Goal: Transaction & Acquisition: Book appointment/travel/reservation

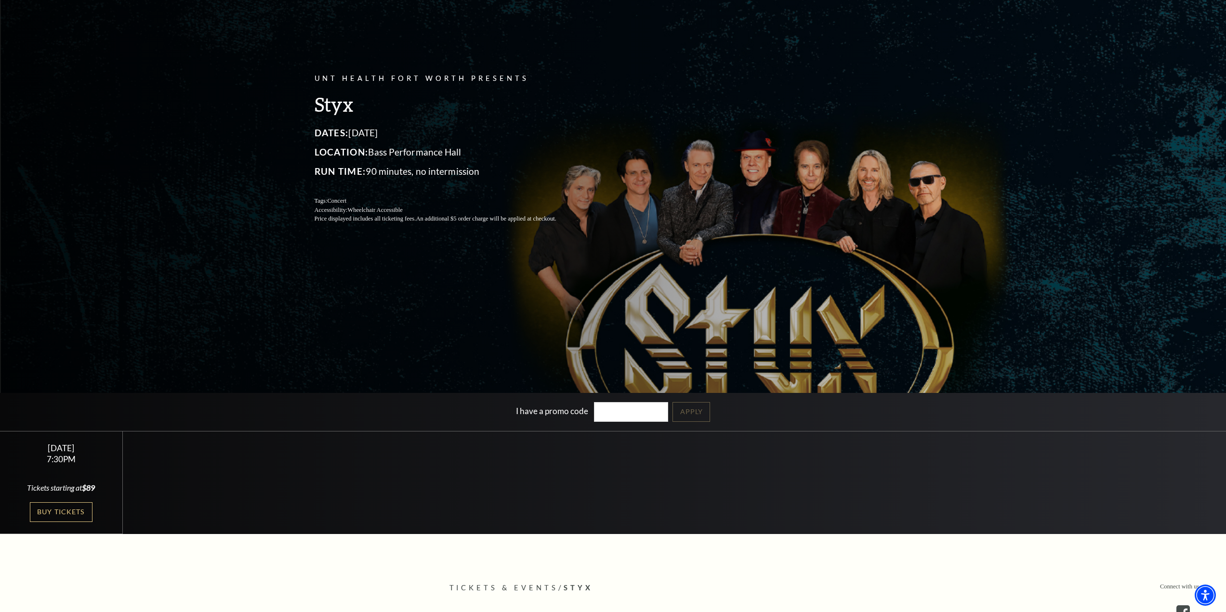
scroll to position [193, 0]
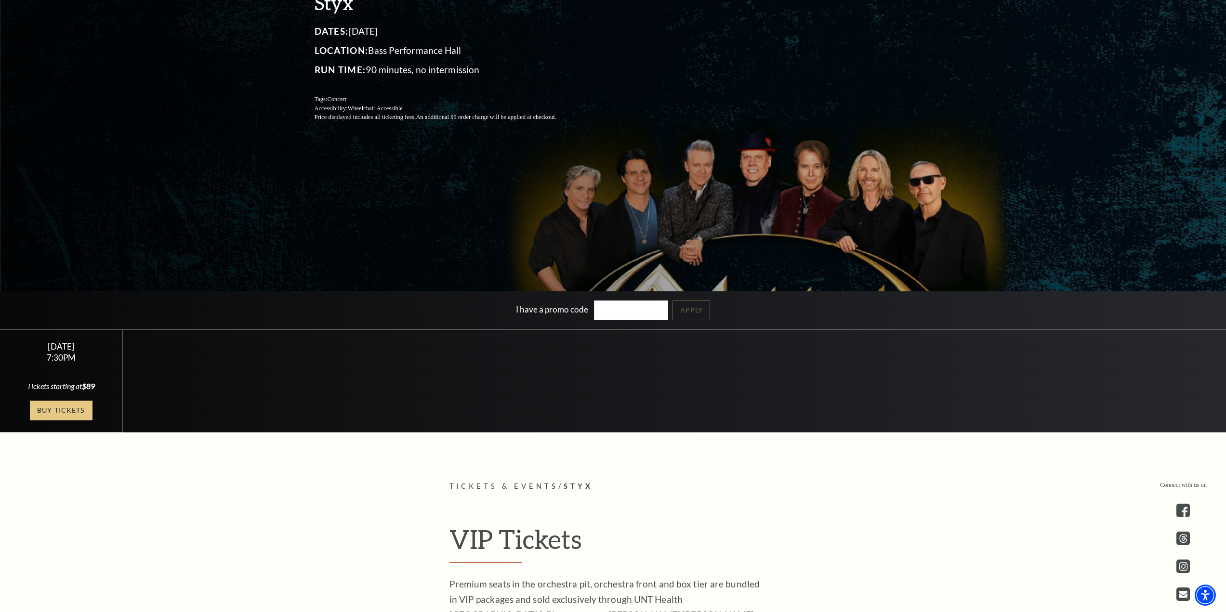
click at [49, 402] on link "Buy Tickets" at bounding box center [61, 411] width 63 height 20
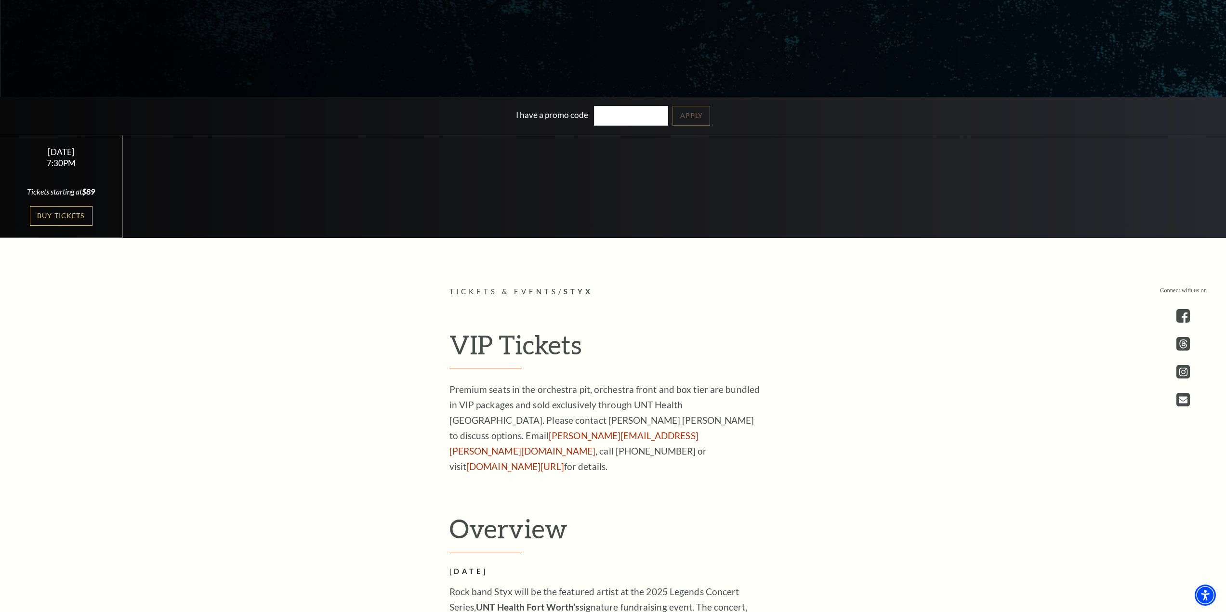
scroll to position [385, 0]
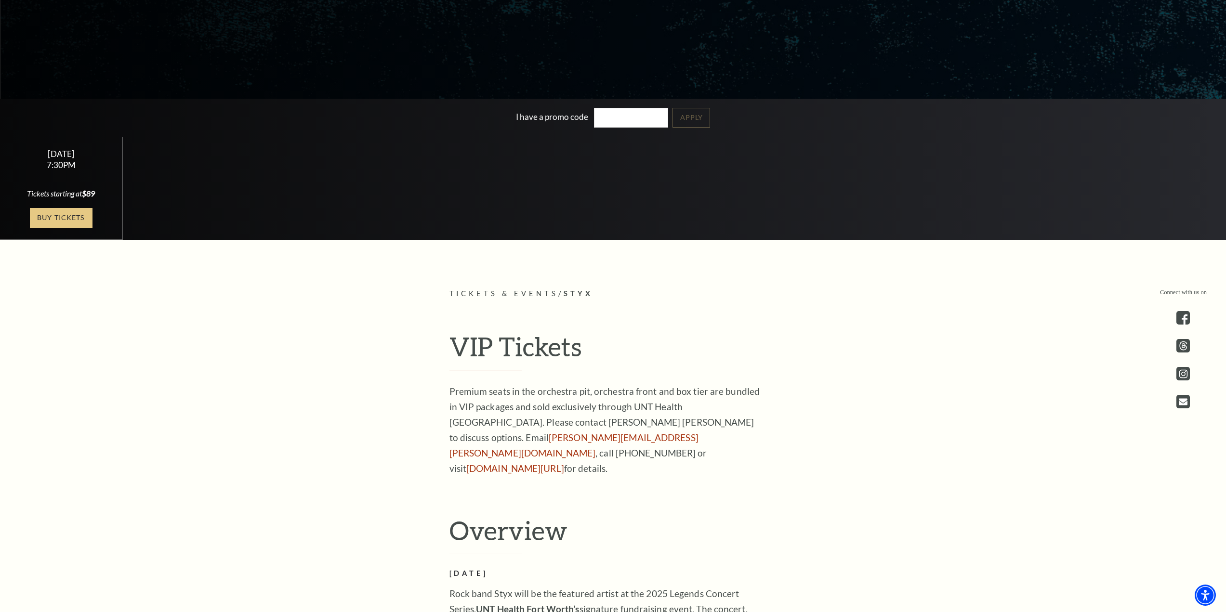
click at [67, 217] on link "Buy Tickets" at bounding box center [61, 218] width 63 height 20
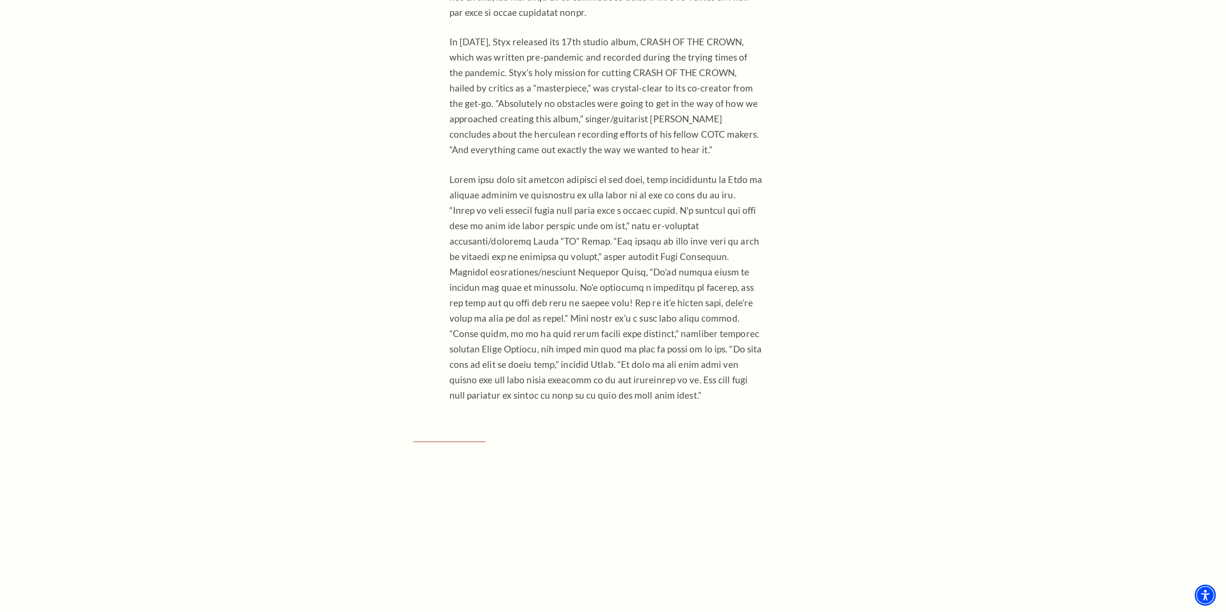
scroll to position [1445, 0]
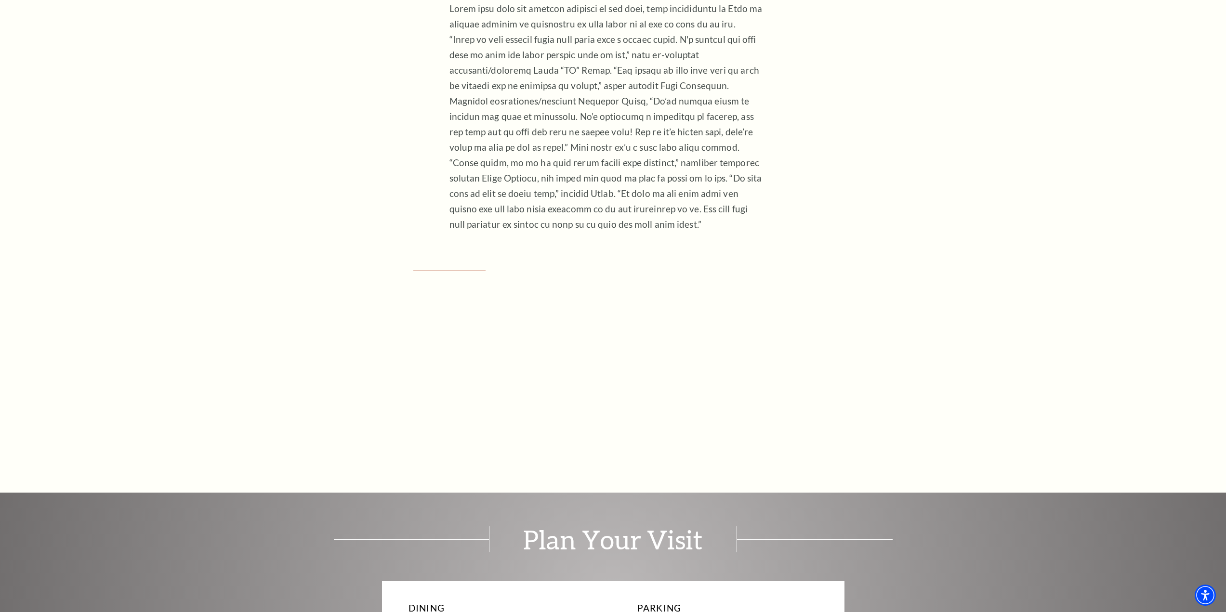
click at [336, 385] on div "Connect with us on Tickets & Events / Styx VIP Tickets Premium seats in the orc…" at bounding box center [613, 36] width 1226 height 1617
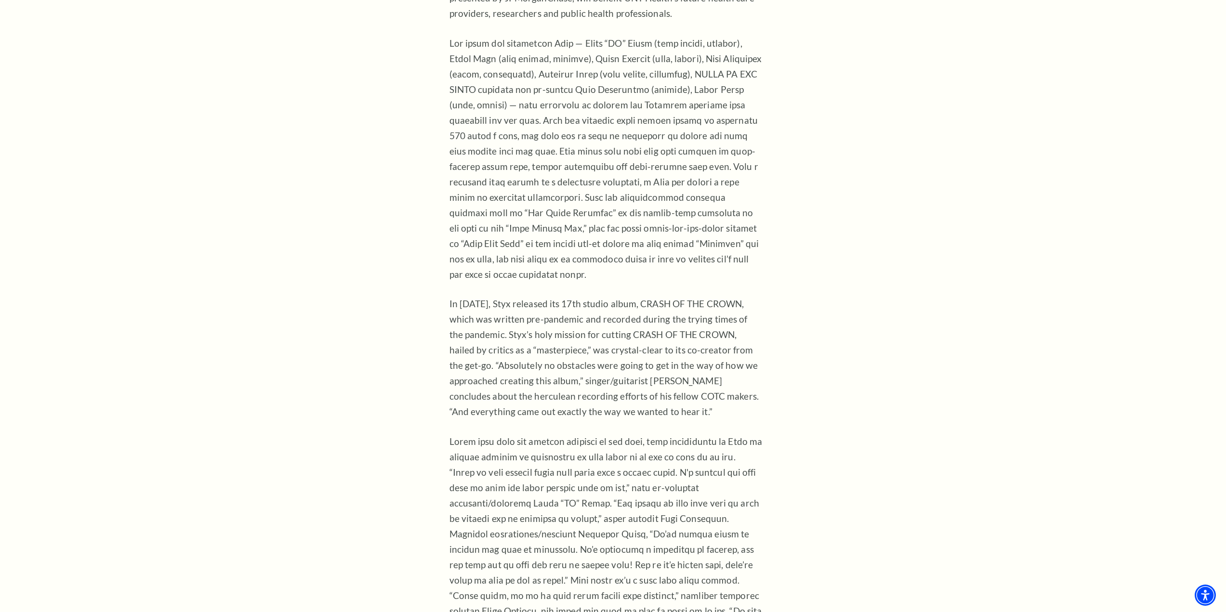
scroll to position [1012, 0]
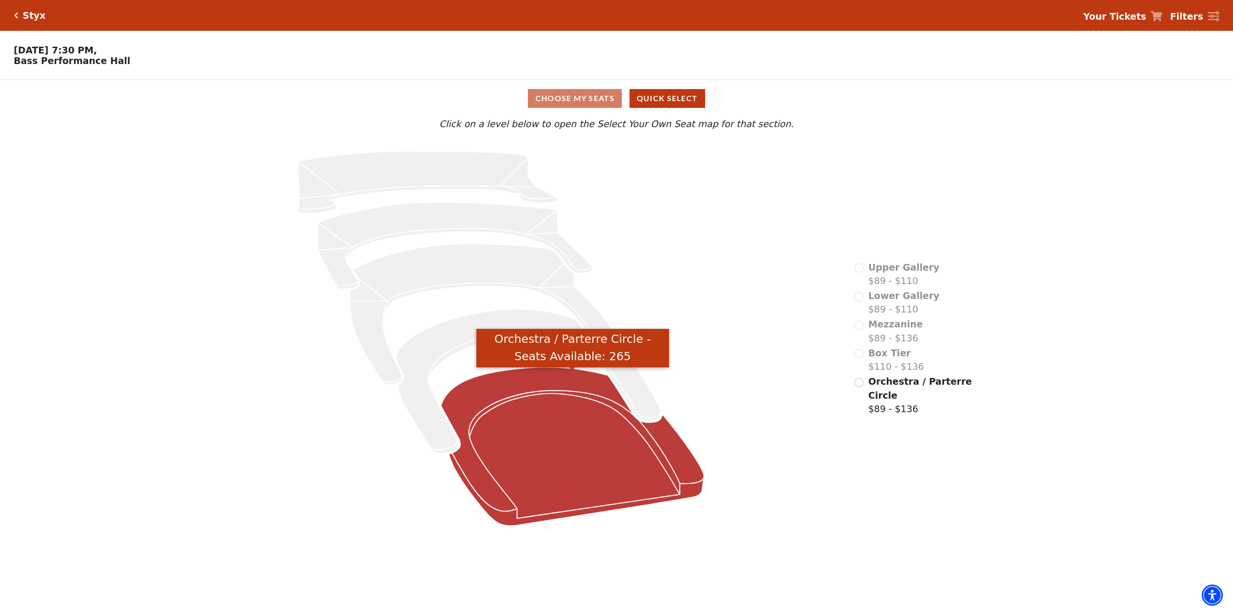
click at [599, 417] on icon "Orchestra / Parterre Circle - Seats Available: 265" at bounding box center [572, 447] width 263 height 159
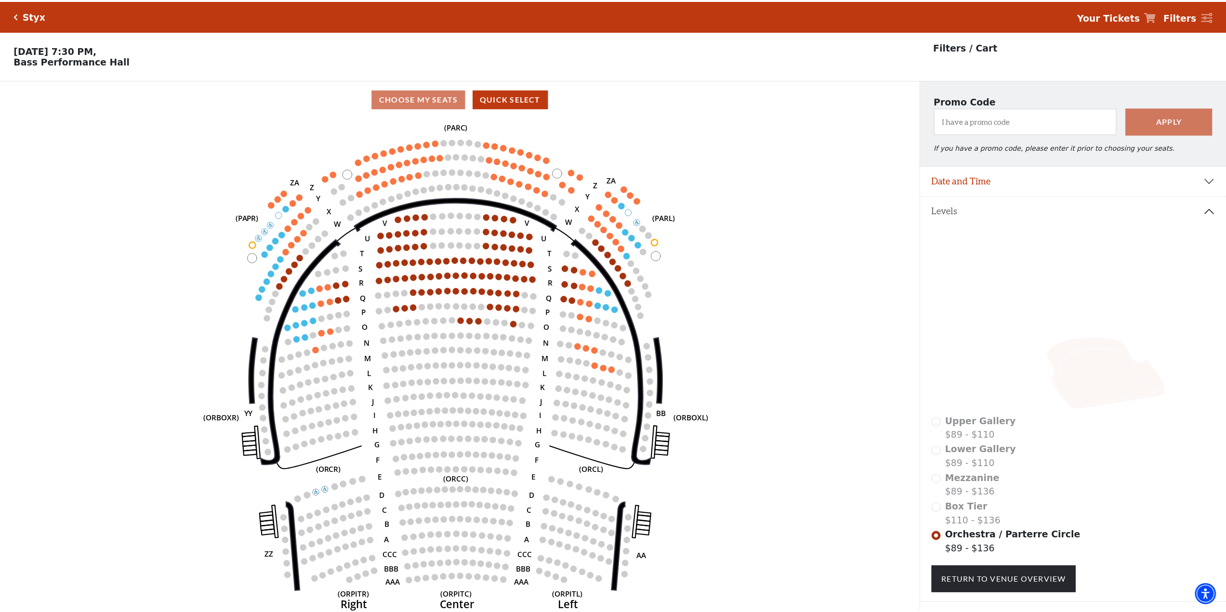
scroll to position [45, 0]
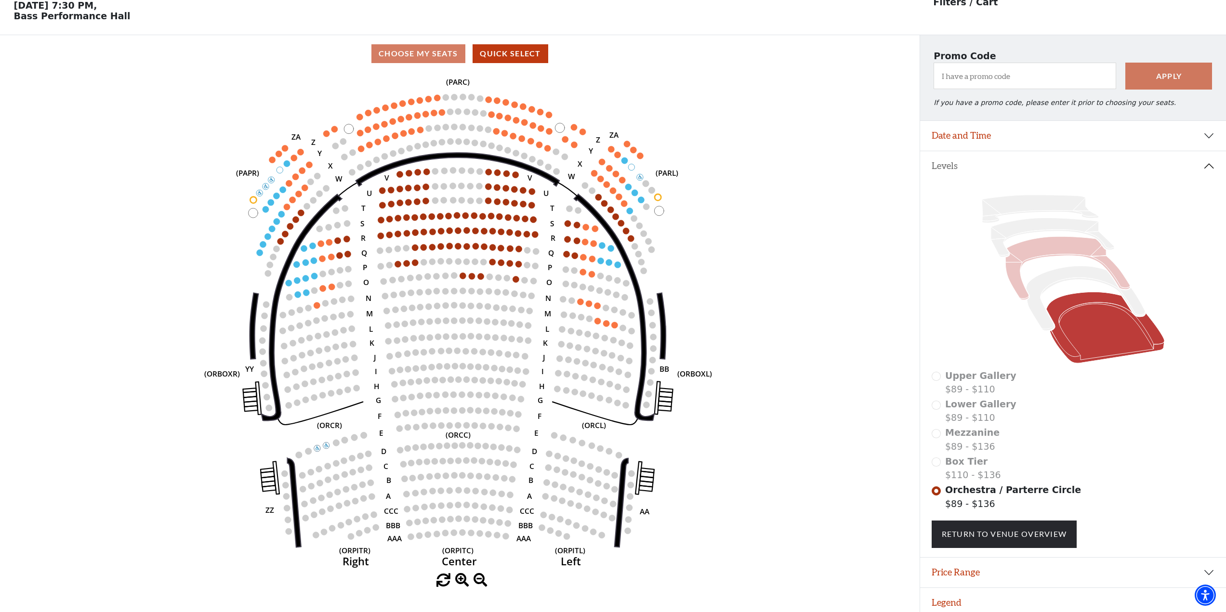
click at [1041, 255] on icon at bounding box center [1067, 268] width 124 height 63
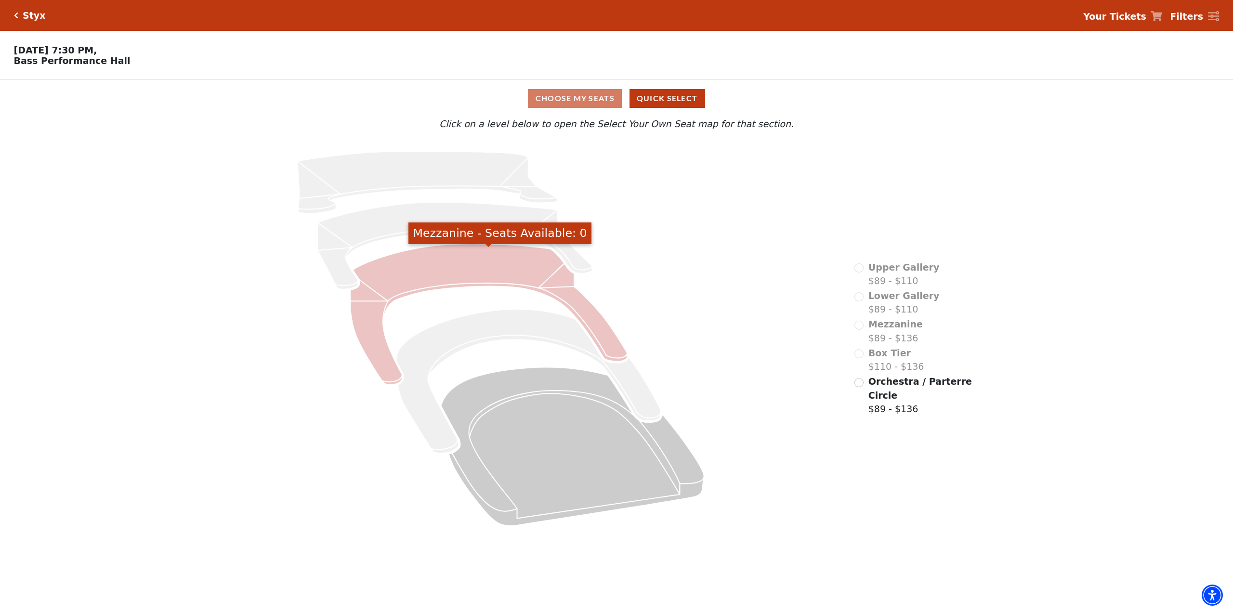
click at [409, 272] on icon "Mezzanine - Seats Available: 0" at bounding box center [488, 314] width 277 height 141
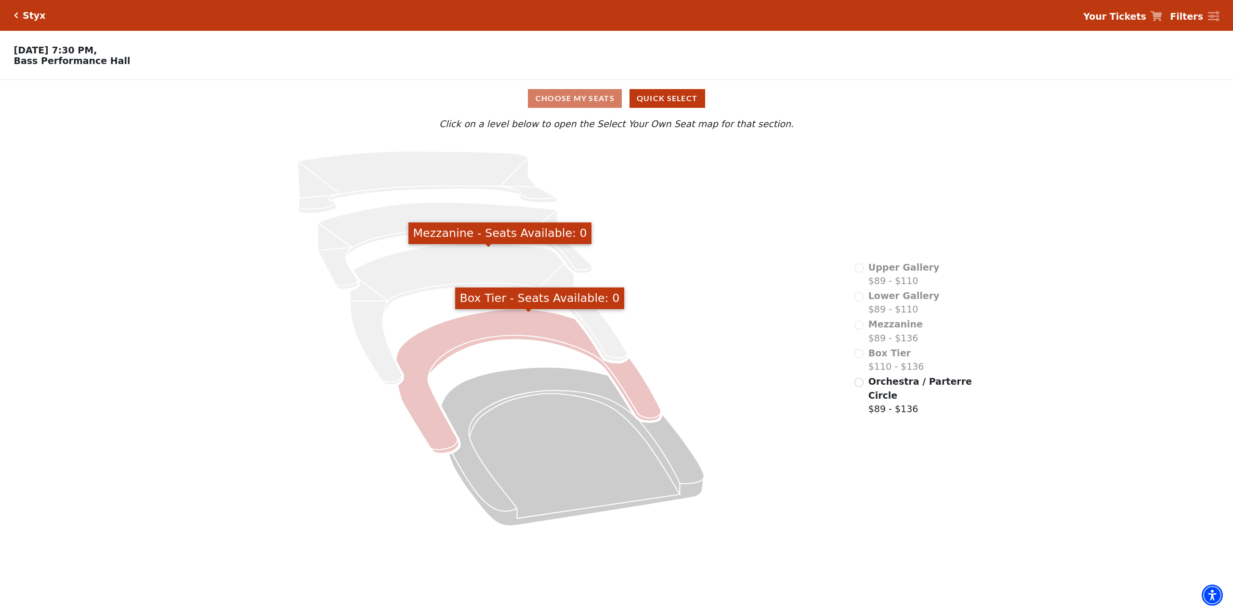
click at [467, 328] on icon "Box Tier - Seats Available: 0" at bounding box center [528, 381] width 265 height 145
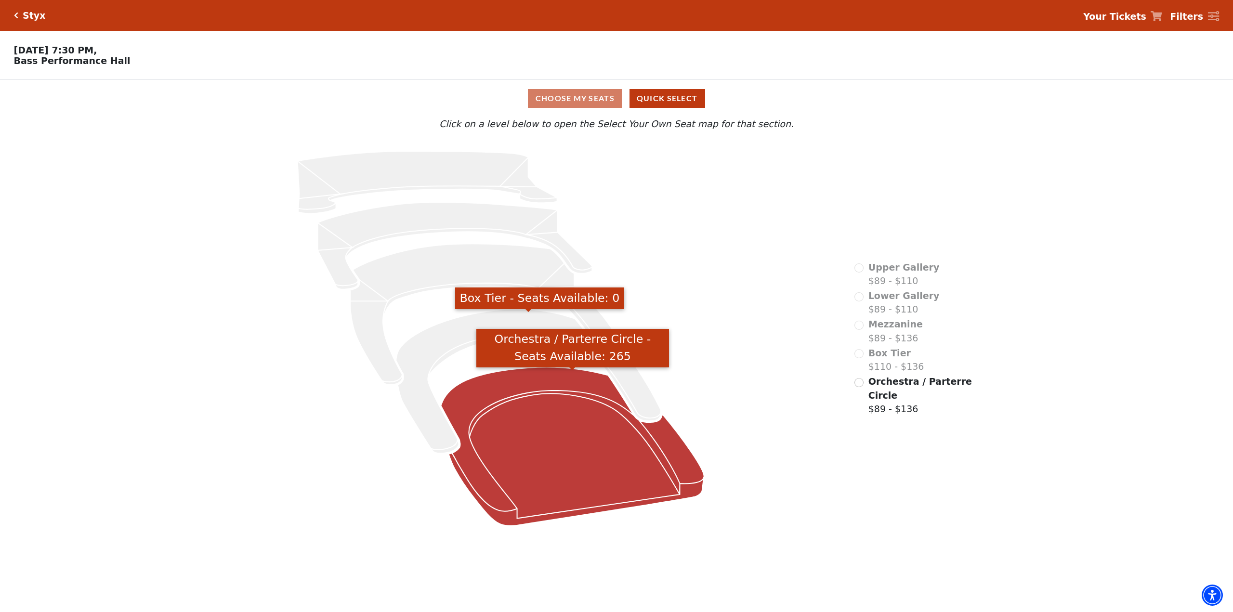
click at [574, 397] on icon "Orchestra / Parterre Circle - Seats Available: 265" at bounding box center [572, 447] width 263 height 159
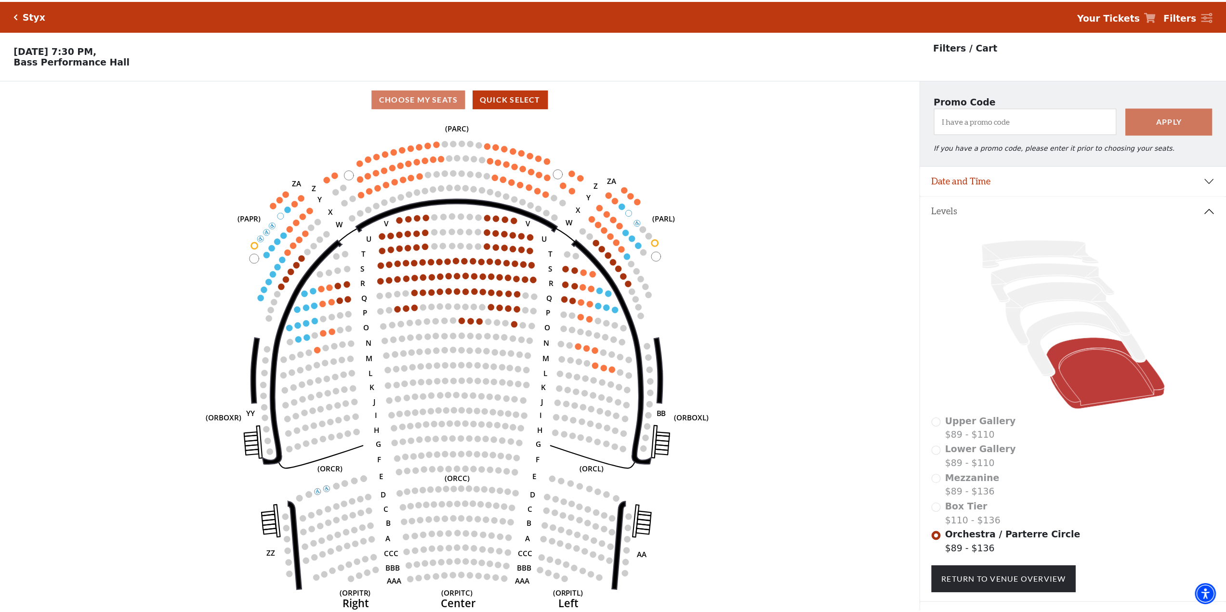
scroll to position [45, 0]
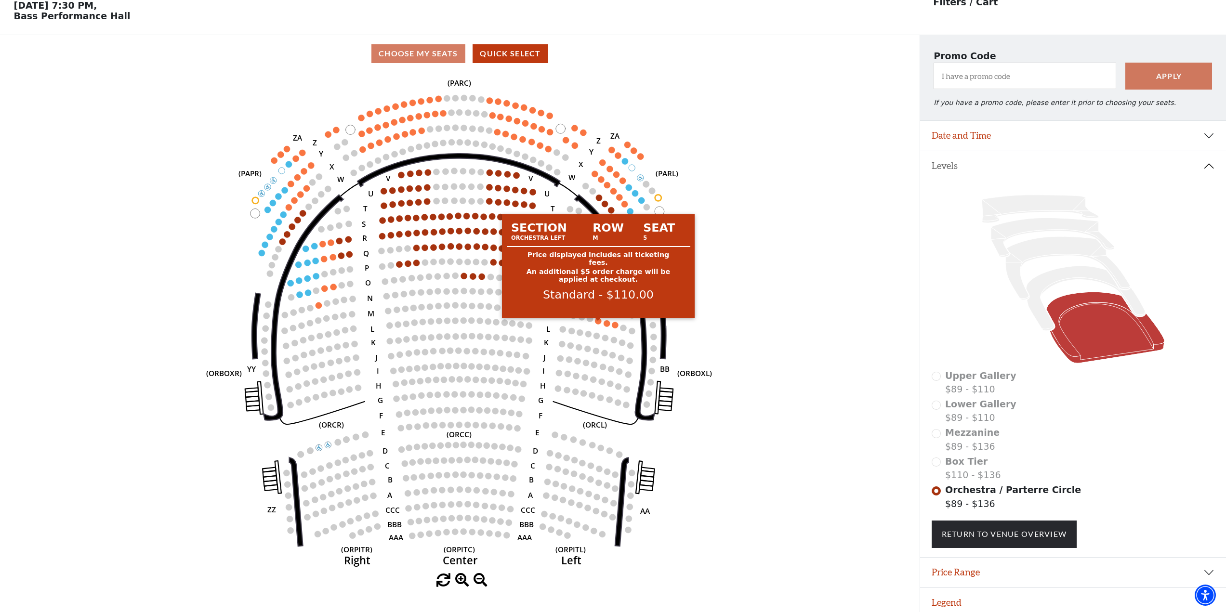
click at [597, 324] on circle at bounding box center [598, 321] width 6 height 6
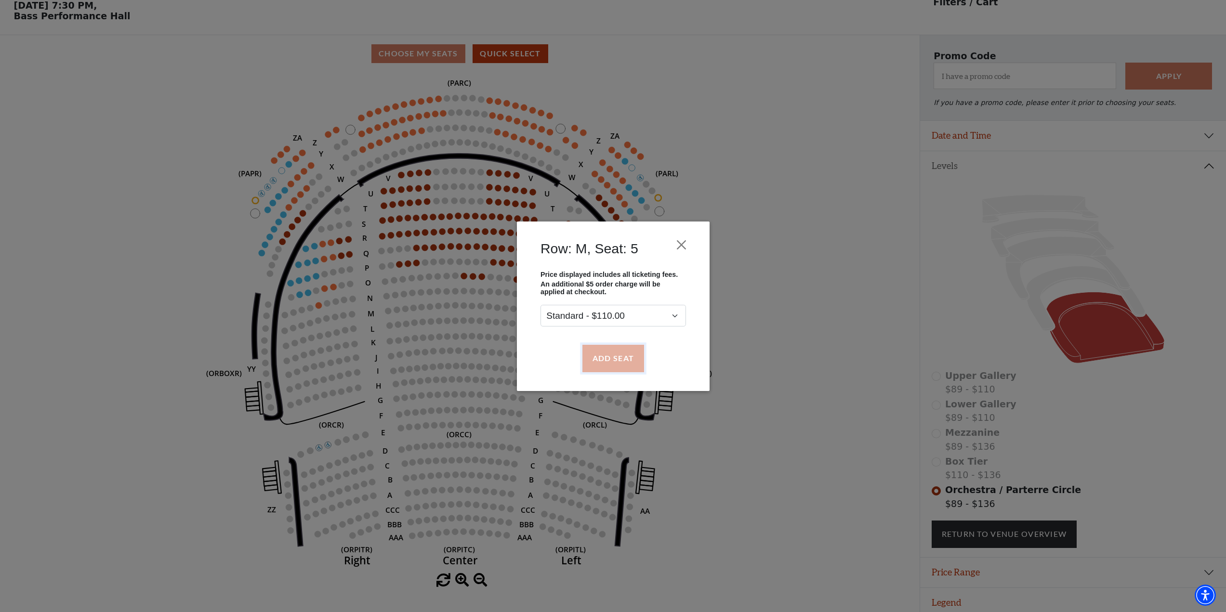
click at [612, 357] on button "Add Seat" at bounding box center [613, 358] width 62 height 27
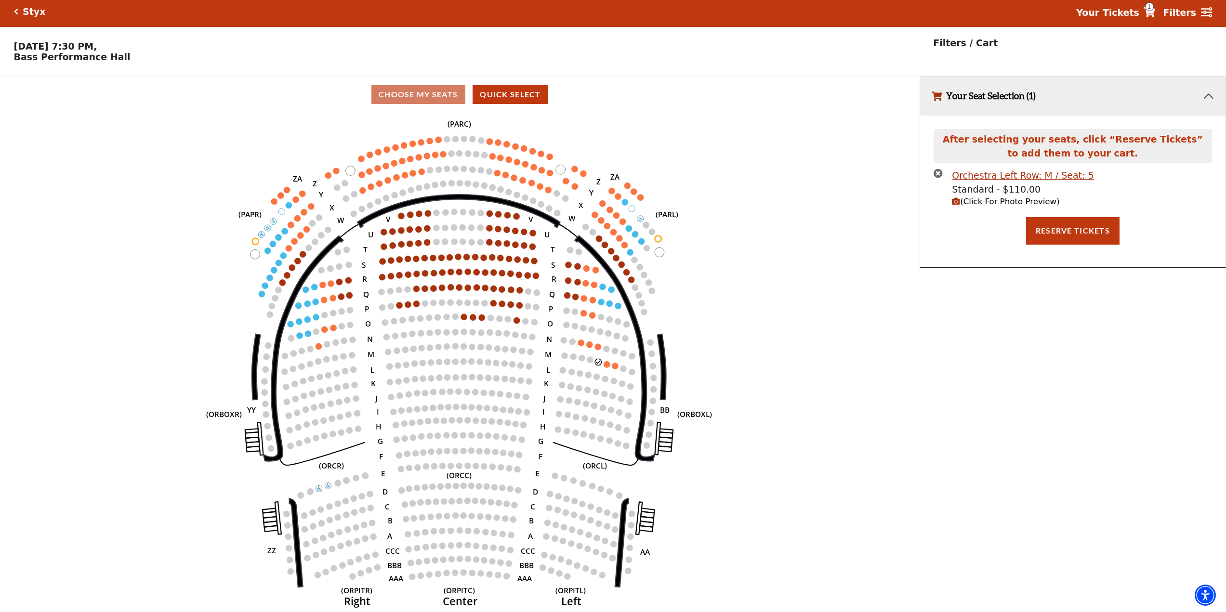
scroll to position [0, 0]
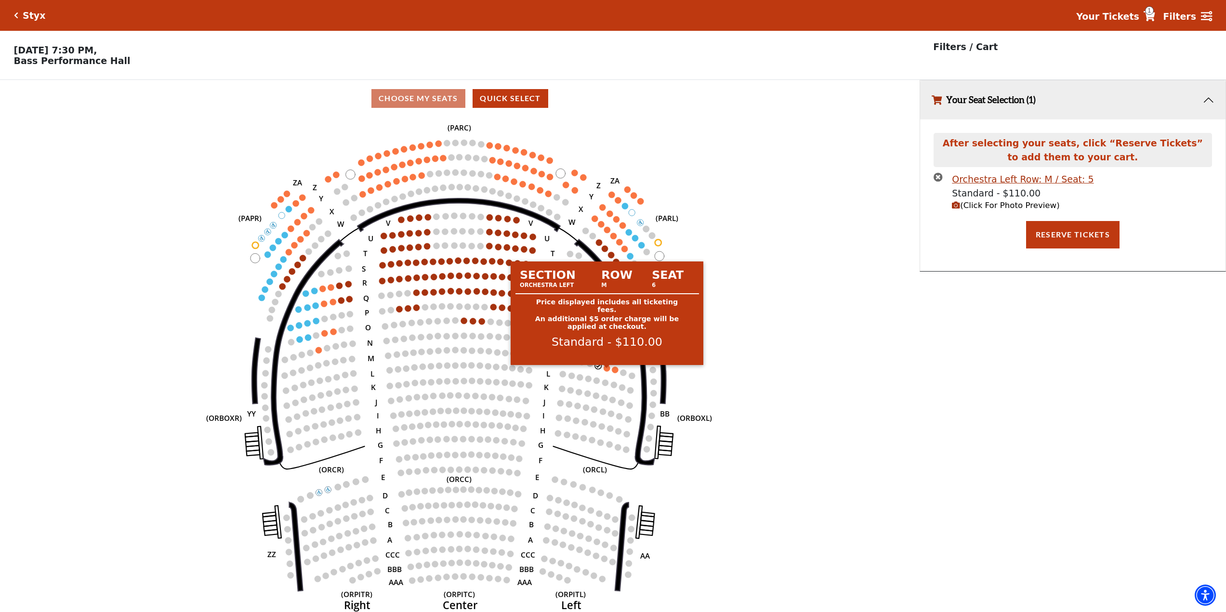
click at [609, 371] on circle at bounding box center [607, 368] width 6 height 6
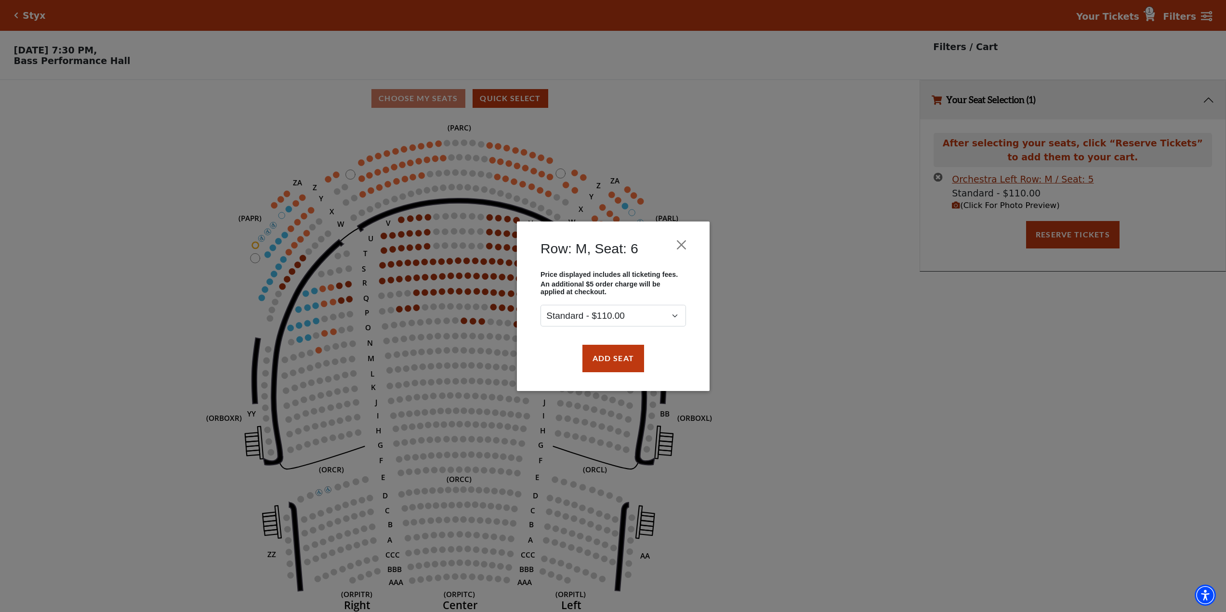
click at [609, 372] on div "Add Seat" at bounding box center [613, 358] width 164 height 45
click at [606, 365] on button "Add Seat" at bounding box center [613, 358] width 62 height 27
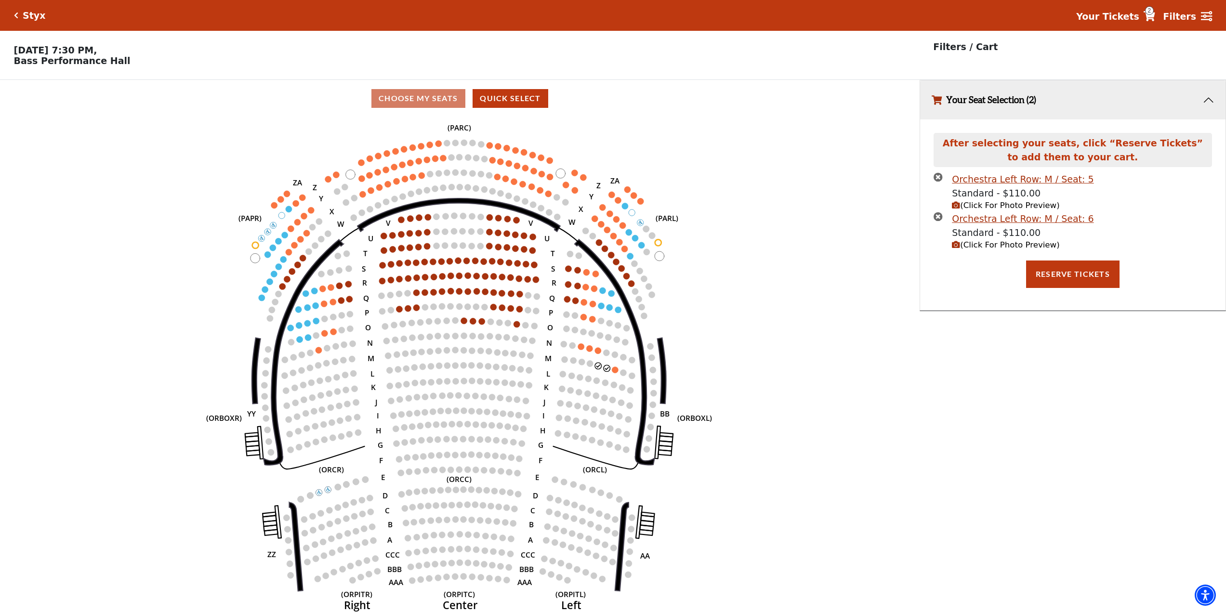
click at [976, 210] on span "(Click For Photo Preview)" at bounding box center [1005, 205] width 107 height 9
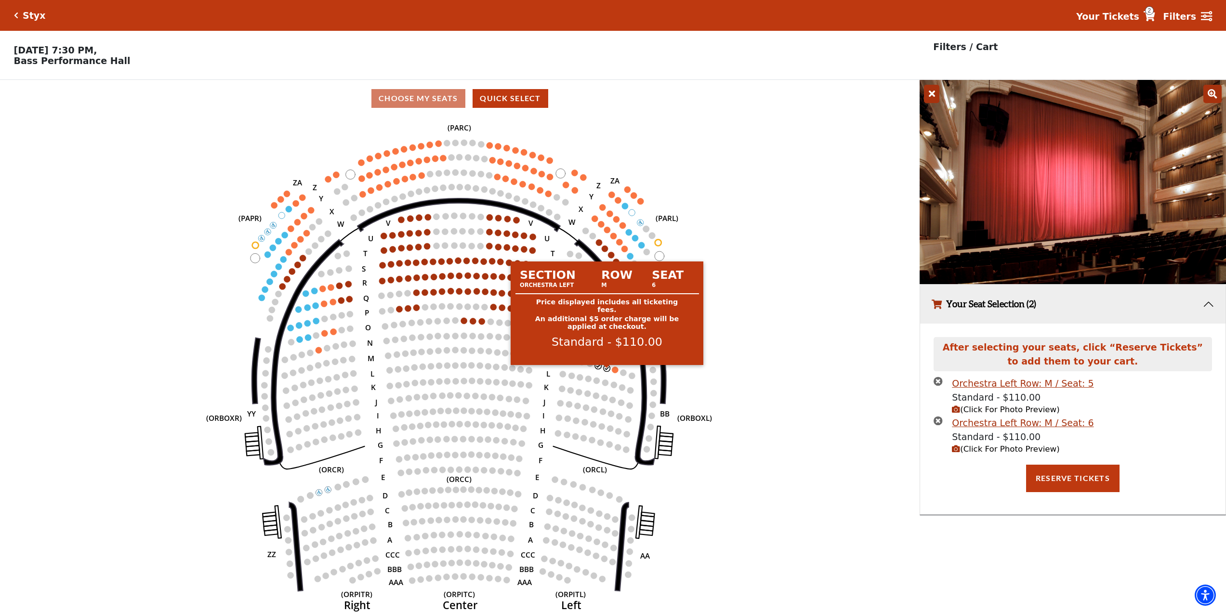
click at [604, 371] on circle at bounding box center [607, 368] width 6 height 6
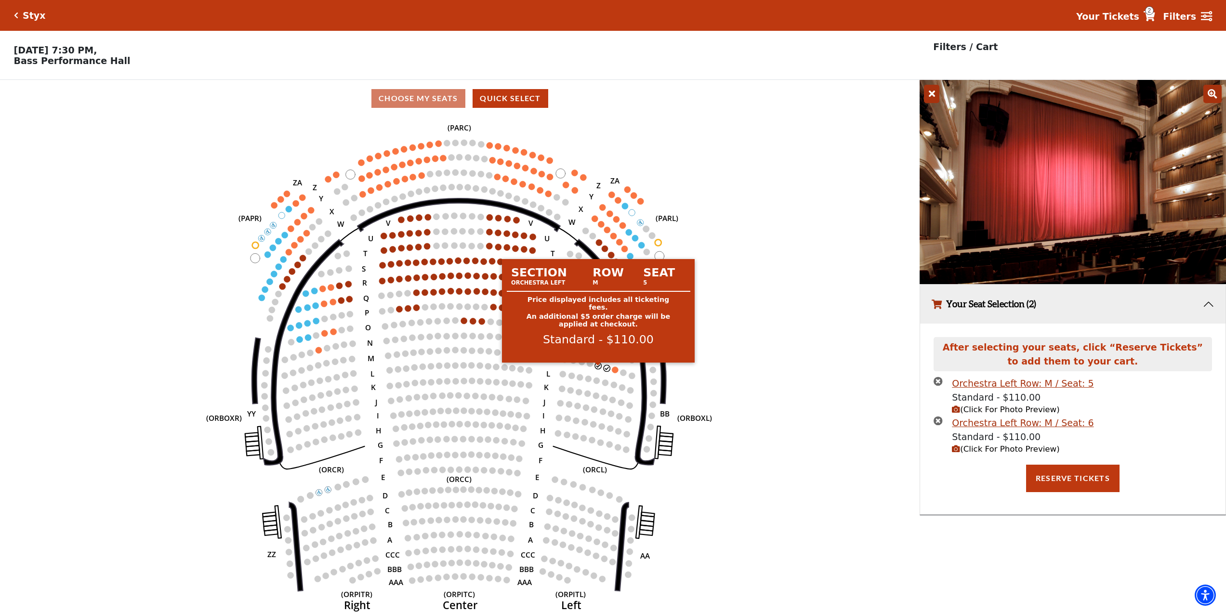
click at [598, 369] on circle at bounding box center [598, 366] width 6 height 6
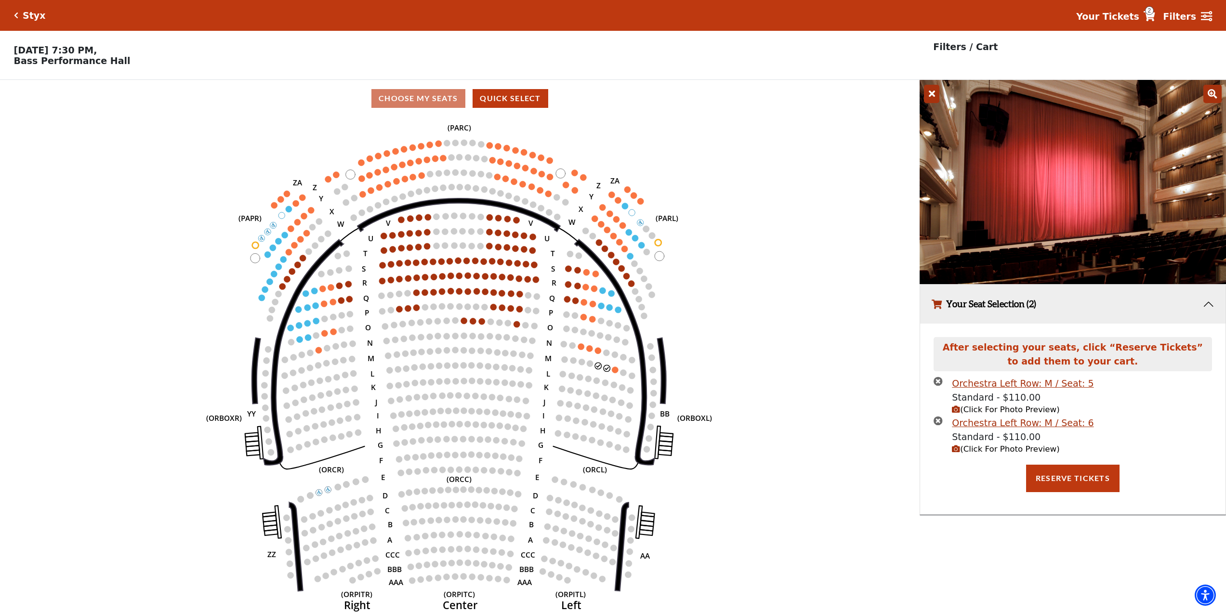
click at [813, 267] on icon "Left (ORPITL) Right (ORPITR) Center (ORPITC) ZZ AA YY BB ZA ZA (ORCL) (ORCR) (O…" at bounding box center [460, 367] width 828 height 501
click at [806, 164] on icon "Left (ORPITL) Right (ORPITR) Center (ORPITC) ZZ AA YY BB ZA ZA (ORCL) (ORCR) (O…" at bounding box center [460, 367] width 828 height 501
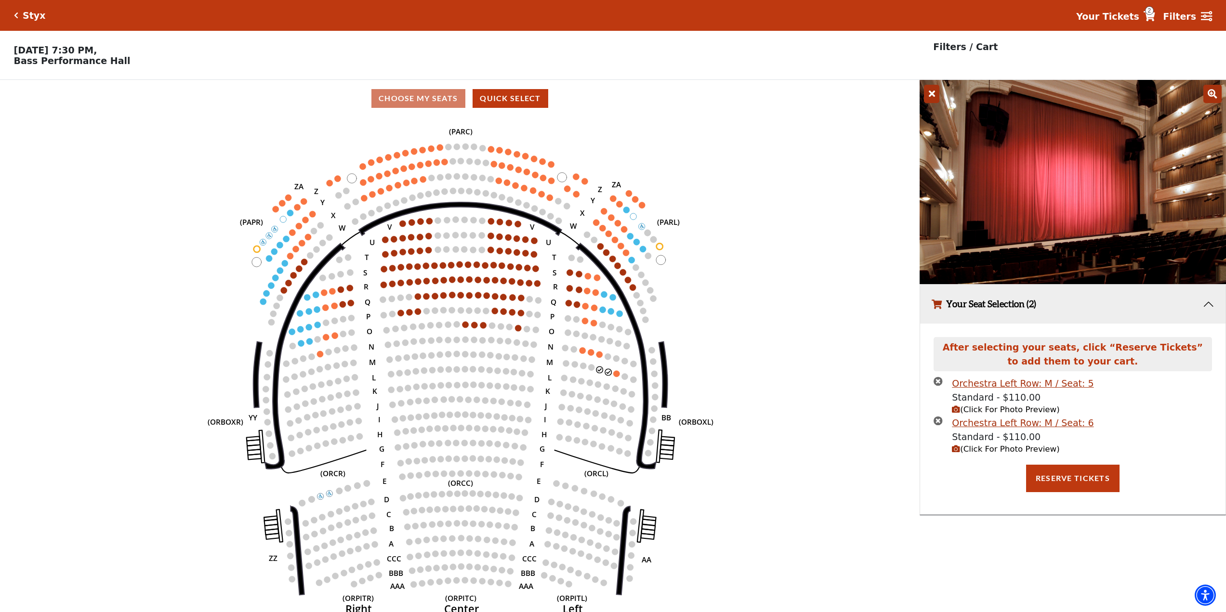
click at [83, 363] on icon "Left (ORPITL) Right (ORPITR) Center (ORPITC) ZZ AA YY BB ZA ZA (ORCL) (ORCR) (O…" at bounding box center [460, 367] width 828 height 501
click at [776, 293] on icon "Left (ORPITL) Right (ORPITR) Center (ORPITC) ZZ AA YY BB ZA ZA (ORCL) (ORCR) (O…" at bounding box center [460, 367] width 828 height 501
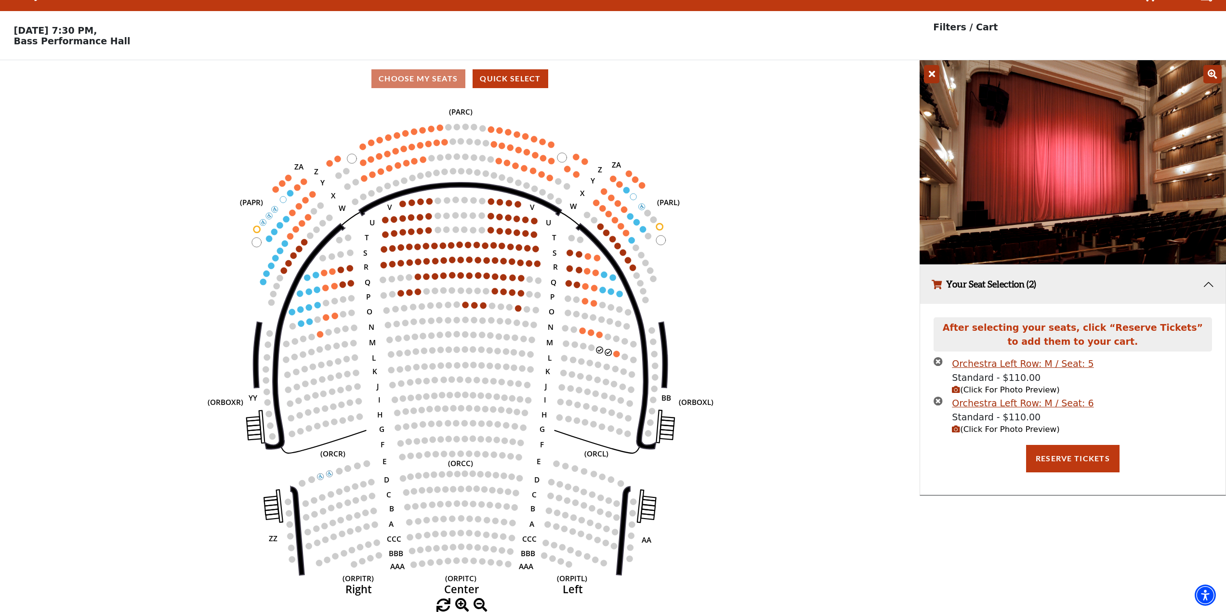
scroll to position [24, 0]
click at [56, 418] on icon "Left (ORPITL) Right (ORPITR) Center (ORPITC) ZZ AA YY BB ZA ZA (ORCL) (ORCR) (O…" at bounding box center [460, 347] width 828 height 501
click at [768, 188] on icon "Left (ORPITL) Right (ORPITR) Center (ORPITC) ZZ AA YY BB ZA ZA (ORCL) (ORCR) (O…" at bounding box center [460, 347] width 828 height 501
click at [798, 283] on icon "Left (ORPITL) Right (ORPITR) Center (ORPITC) ZZ AA YY BB ZA ZA (ORCL) (ORCR) (O…" at bounding box center [460, 347] width 828 height 501
click at [1072, 459] on button "Reserve Tickets" at bounding box center [1072, 458] width 93 height 27
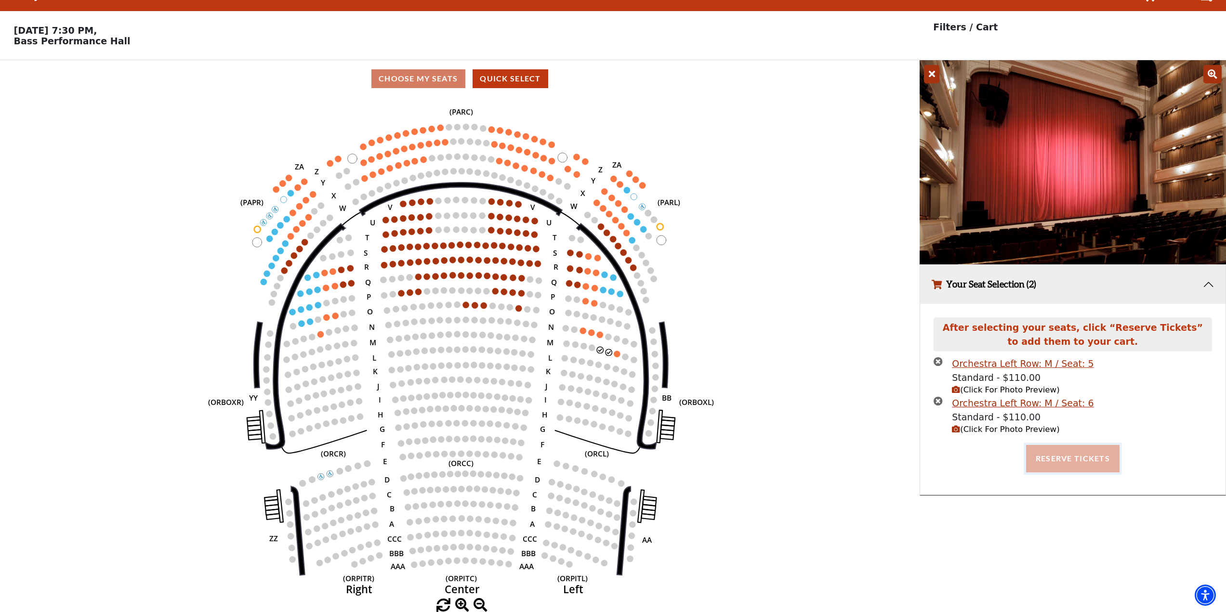
click at [1094, 453] on button "Reserve Tickets" at bounding box center [1072, 458] width 93 height 27
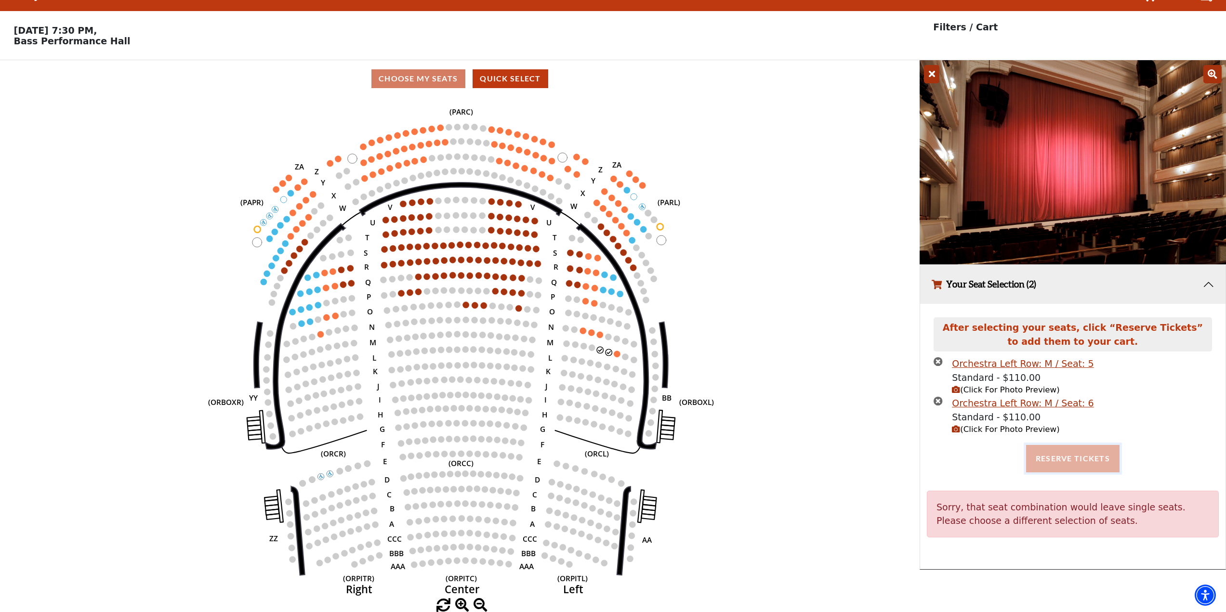
click at [1040, 458] on button "Reserve Tickets" at bounding box center [1072, 458] width 93 height 27
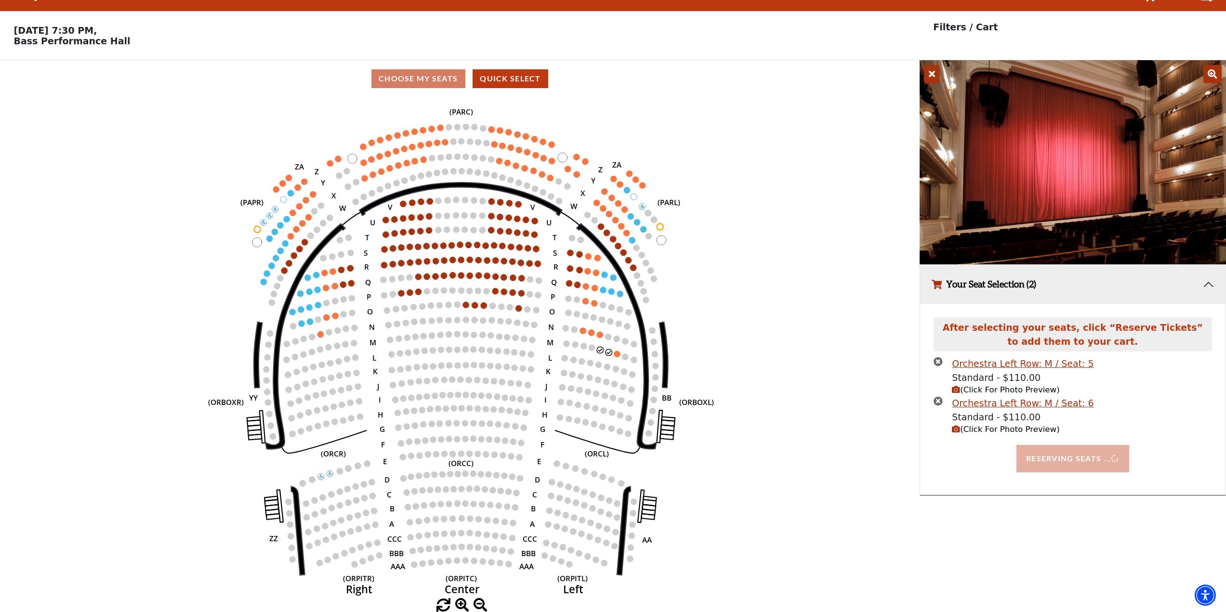
click at [1040, 458] on div "Reserving Seats ..." at bounding box center [1073, 458] width 292 height 27
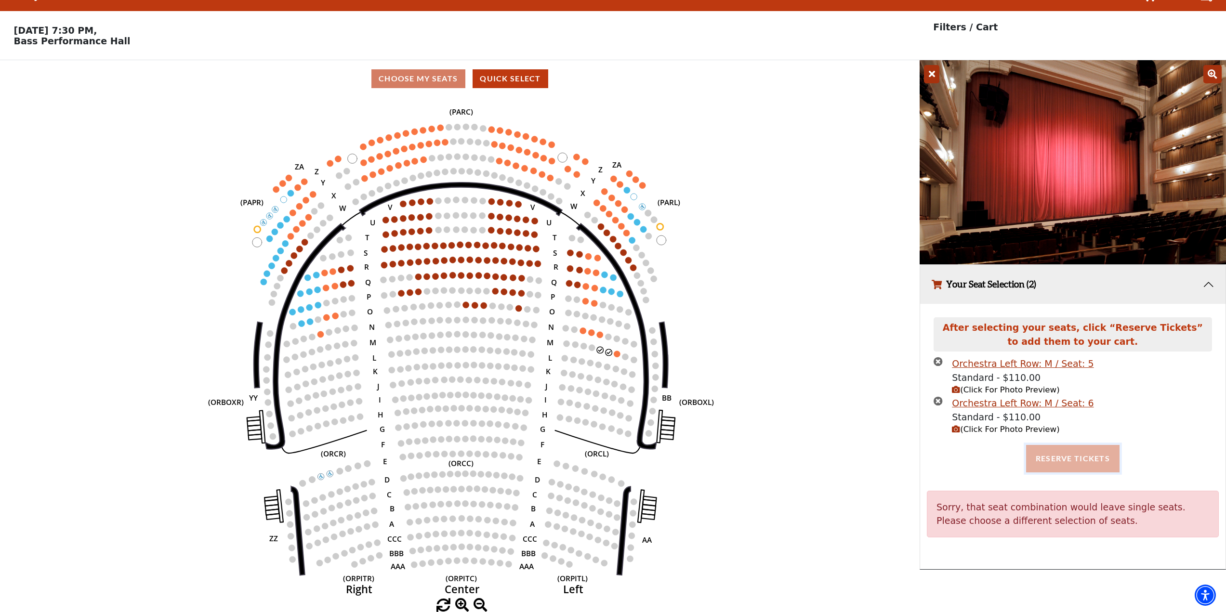
click at [1040, 458] on button "Reserve Tickets" at bounding box center [1072, 458] width 93 height 27
click at [829, 367] on icon "Left (ORPITL) Right (ORPITR) Center (ORPITC) ZZ AA YY BB ZA ZA (ORCL) (ORCR) (O…" at bounding box center [460, 347] width 828 height 501
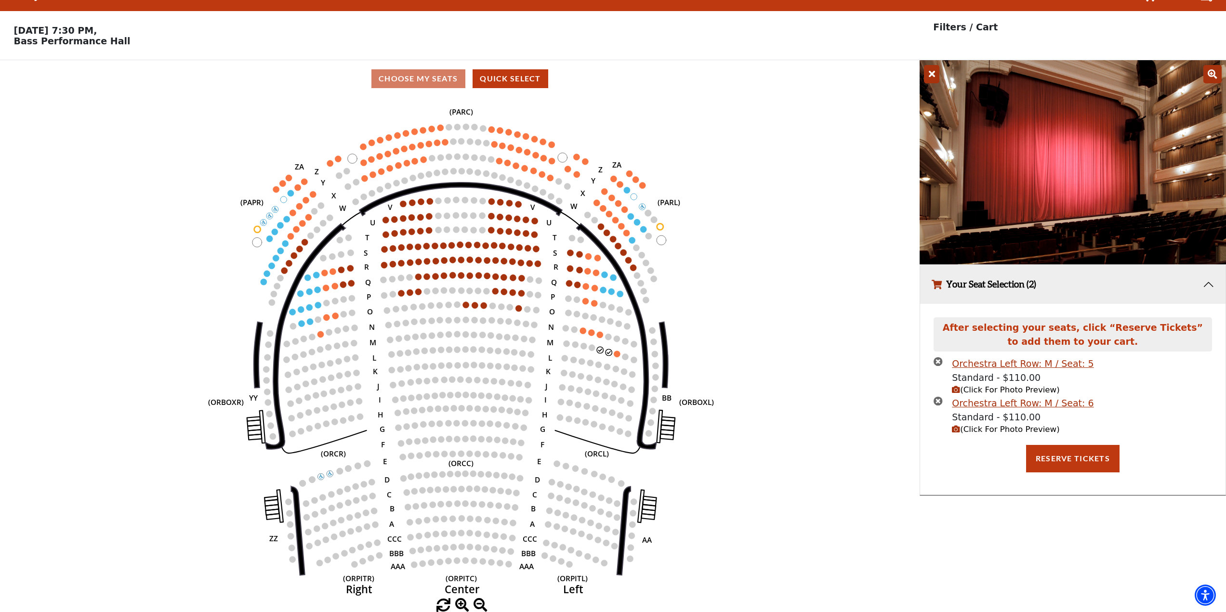
click at [757, 323] on icon "Left (ORPITL) Right (ORPITR) Center (ORPITC) ZZ AA YY BB ZA ZA (ORCL) (ORCR) (O…" at bounding box center [460, 347] width 828 height 501
click at [743, 275] on icon "Left (ORPITL) Right (ORPITR) Center (ORPITC) ZZ AA YY BB ZA ZA (ORCL) (ORCR) (O…" at bounding box center [460, 347] width 828 height 501
click at [615, 250] on icon "Left (ORPITL) Right (ORPITR) Center (ORPITC) ZZ AA YY BB ZA ZA (ORCL) (ORCR) (O…" at bounding box center [460, 347] width 828 height 501
click at [603, 354] on icon "Left (ORPITL) Right (ORPITR) Center (ORPITC) ZZ AA YY BB ZA ZA (ORCL) (ORCR) (O…" at bounding box center [460, 347] width 828 height 501
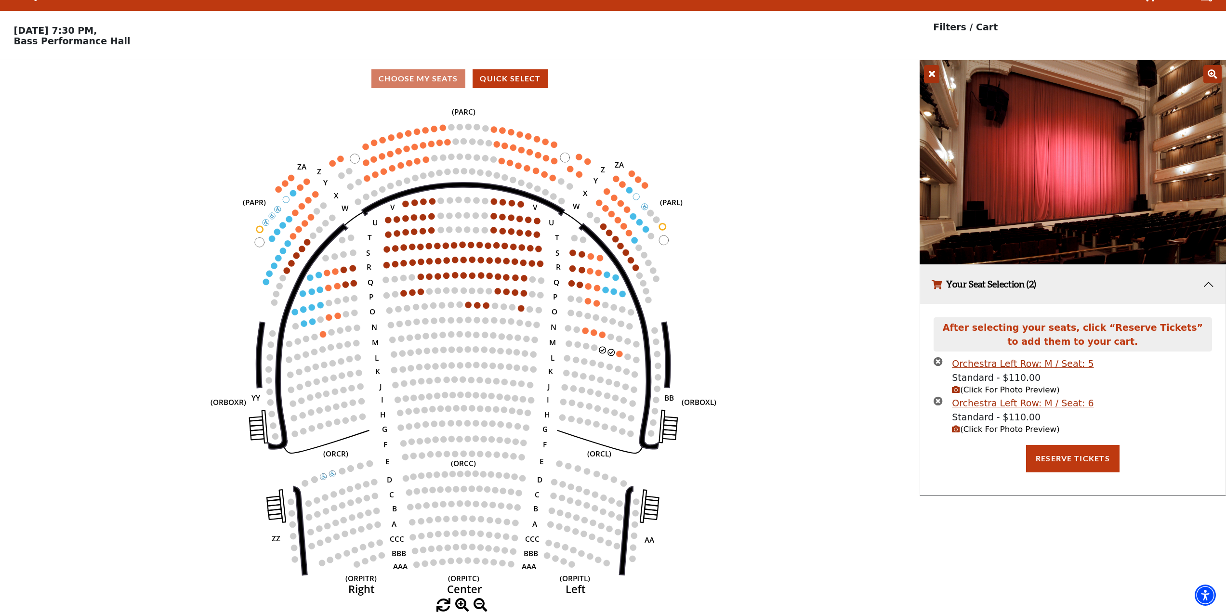
click at [603, 354] on icon "Left (ORPITL) Right (ORPITR) Center (ORPITC) ZZ AA YY BB ZA ZA (ORCL) (ORCR) (O…" at bounding box center [460, 347] width 828 height 501
click at [925, 78] on icon at bounding box center [931, 74] width 15 height 18
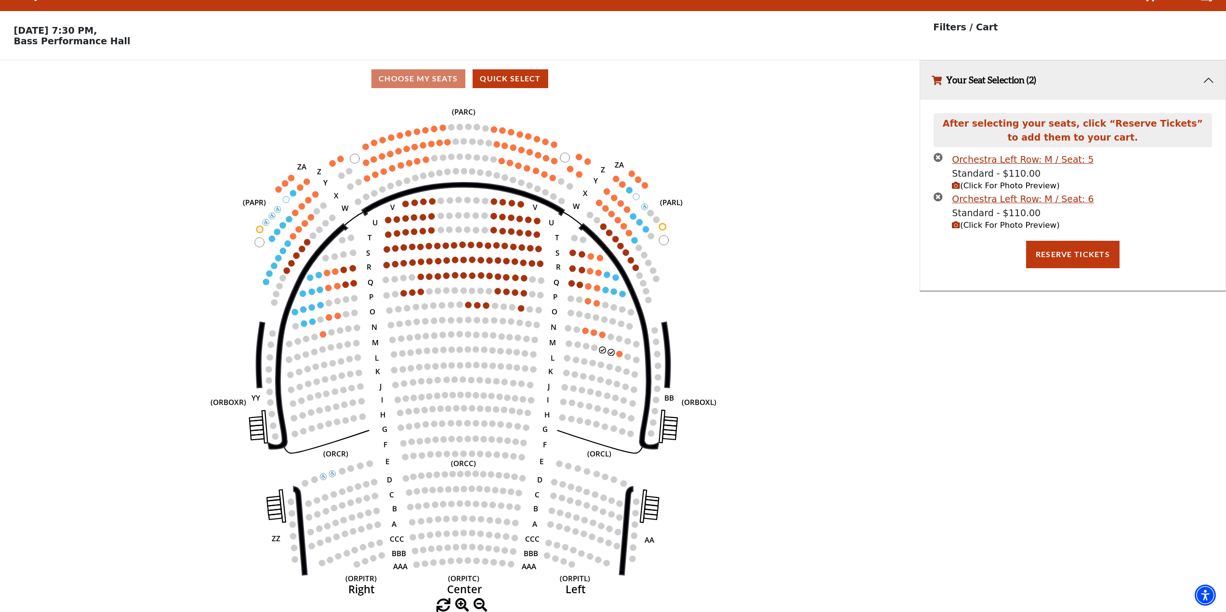
click at [939, 200] on icon "times-circle" at bounding box center [938, 196] width 9 height 9
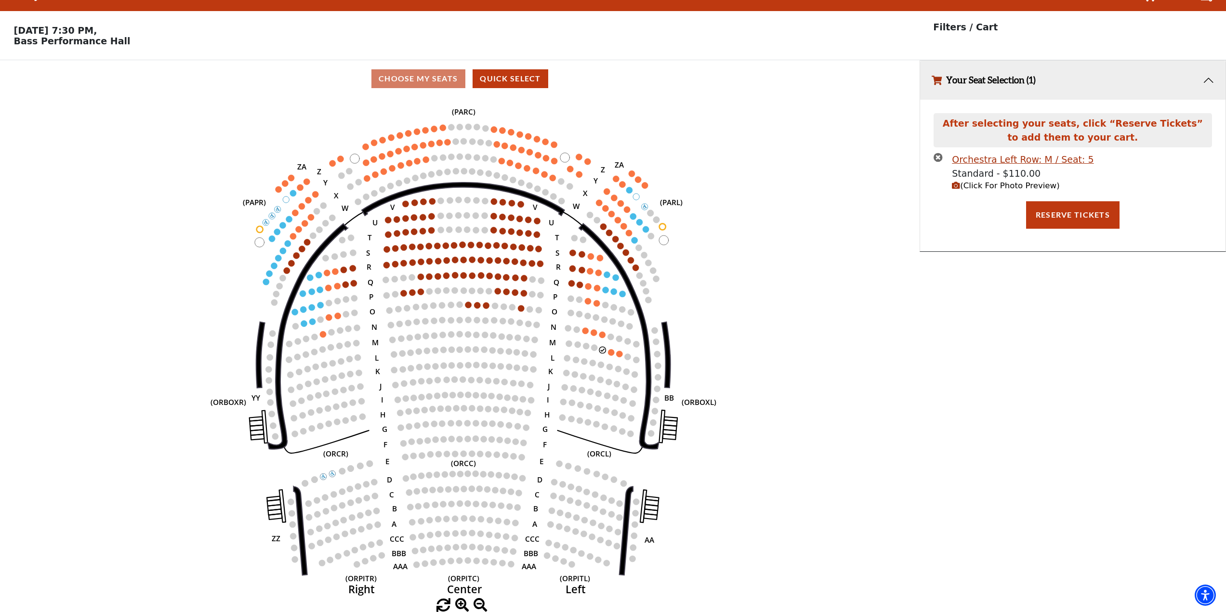
click at [939, 156] on icon "times-circle" at bounding box center [938, 157] width 9 height 9
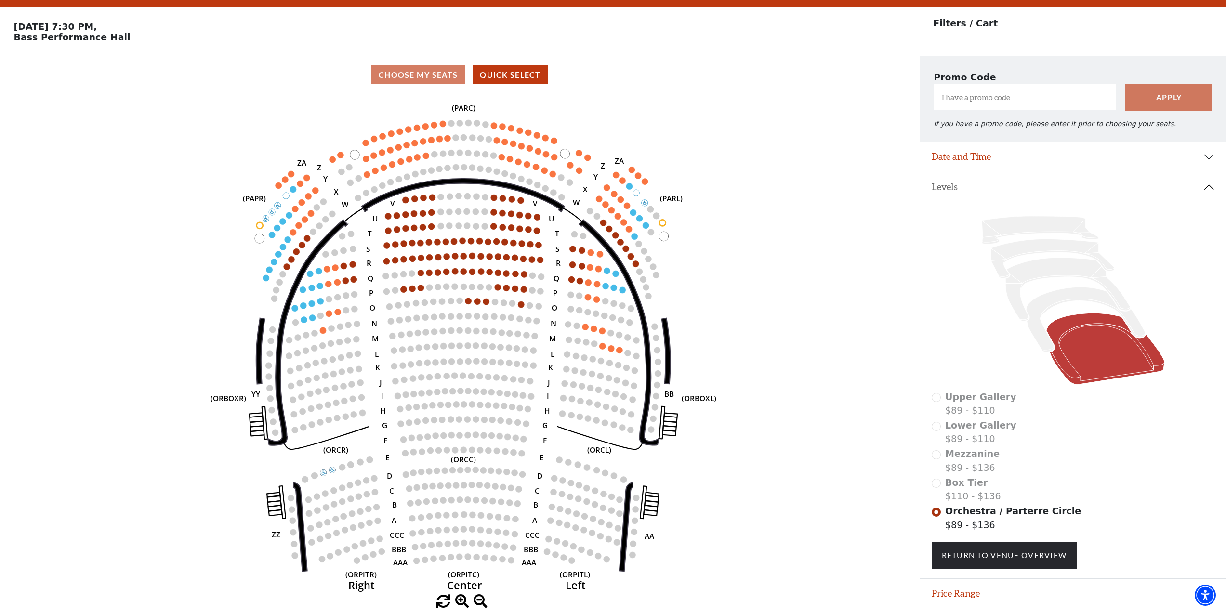
scroll to position [55, 0]
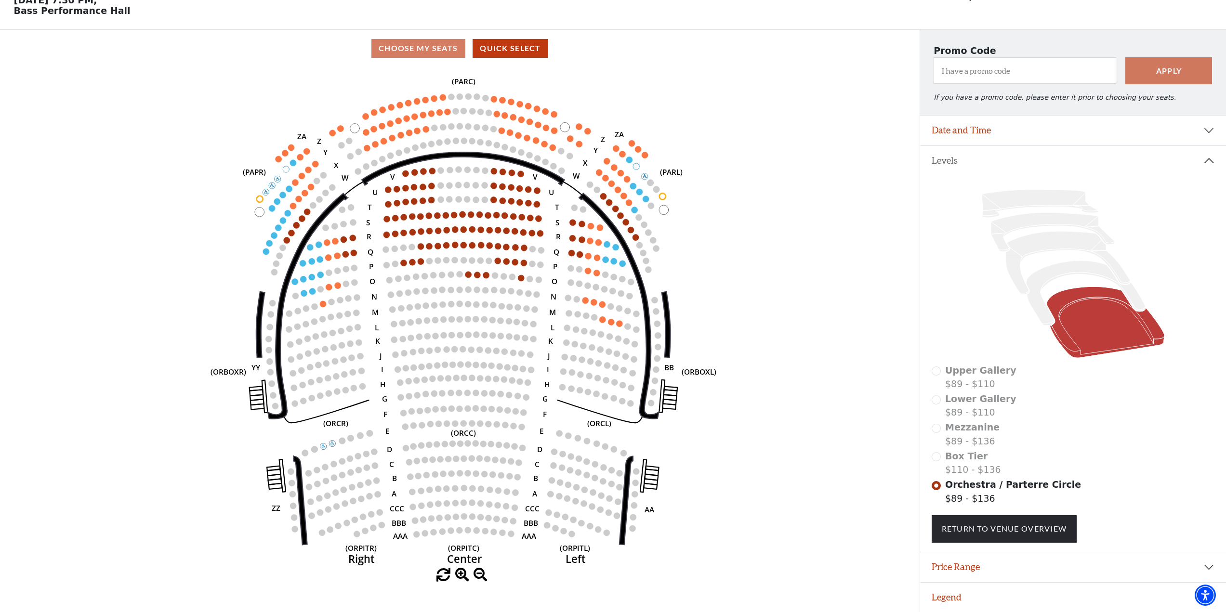
click at [589, 273] on icon "Left (ORPITL) Right (ORPITR) Center (ORPITC) ZZ AA YY BB ZA ZA (ORCL) (ORCR) (O…" at bounding box center [460, 317] width 828 height 501
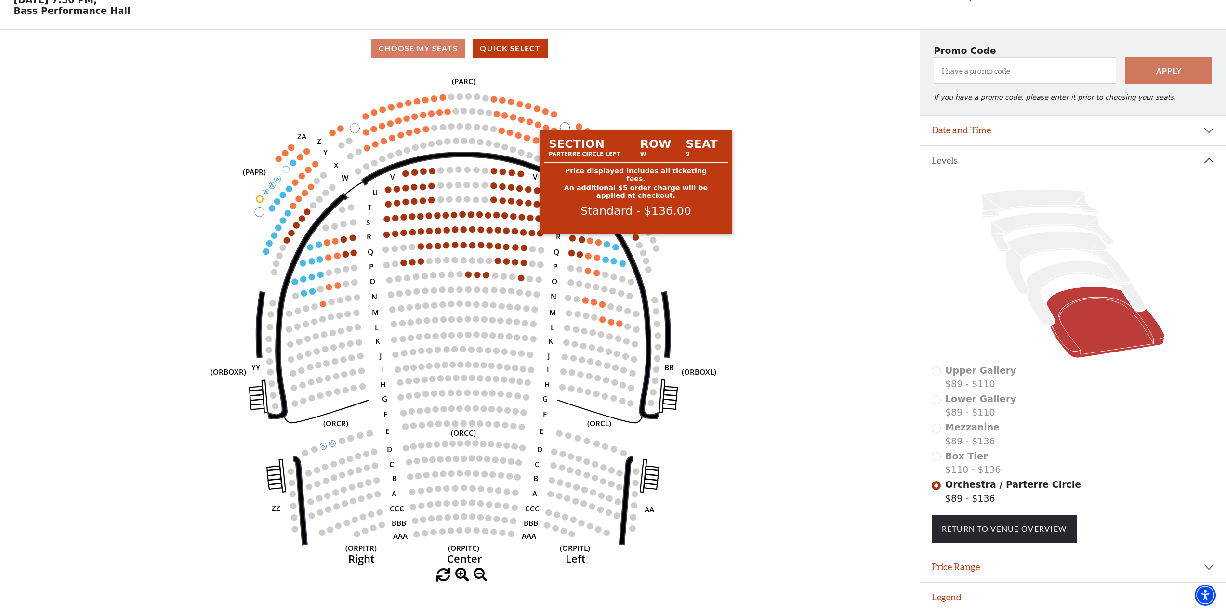
click at [638, 236] on circle at bounding box center [635, 237] width 6 height 6
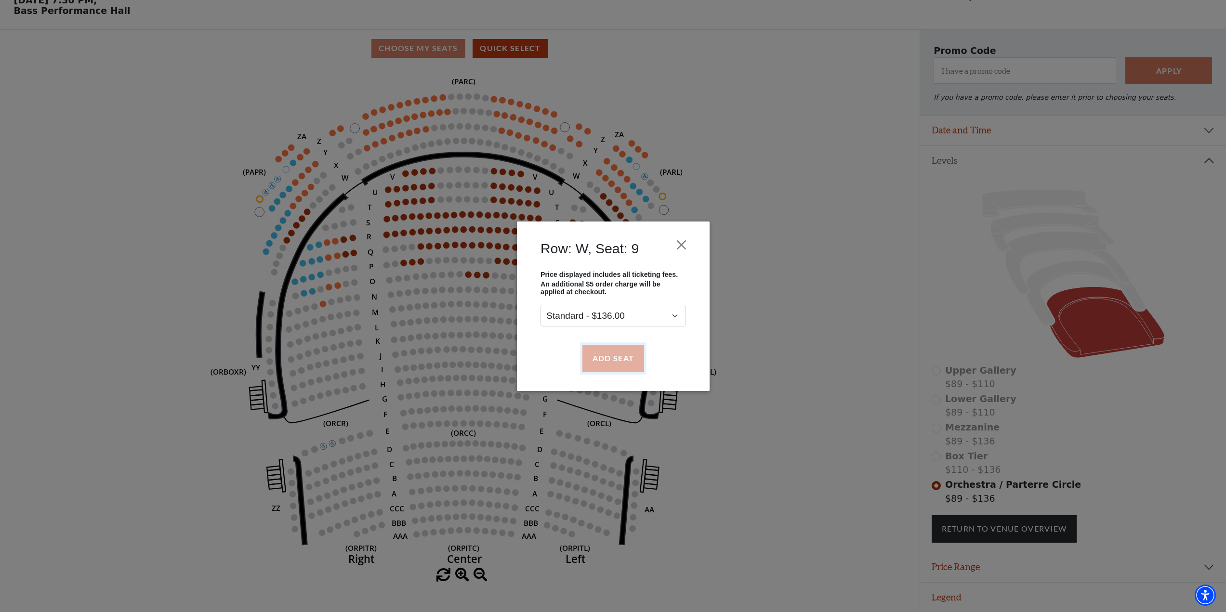
click at [612, 366] on button "Add Seat" at bounding box center [613, 358] width 62 height 27
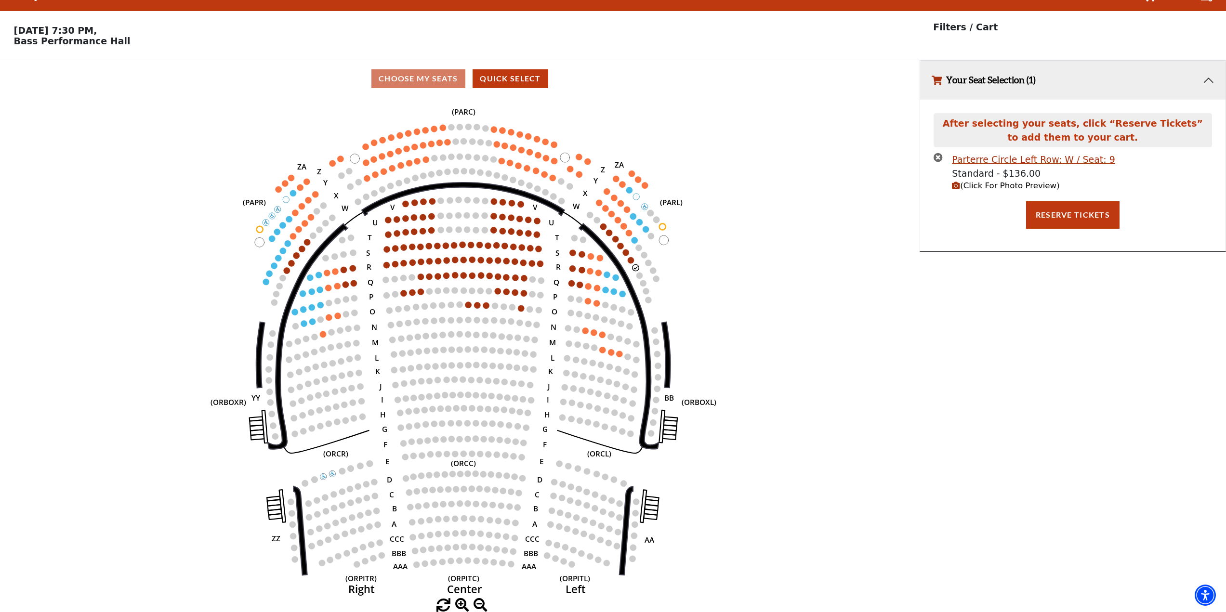
scroll to position [0, 0]
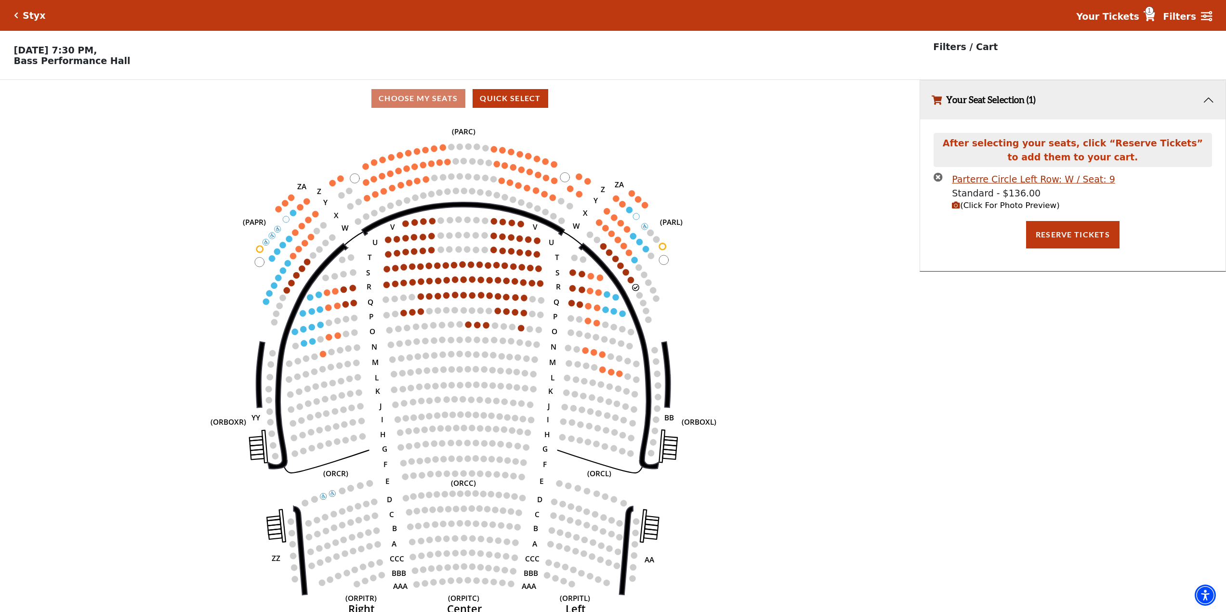
click at [976, 209] on span "(Click For Photo Preview)" at bounding box center [1005, 205] width 107 height 9
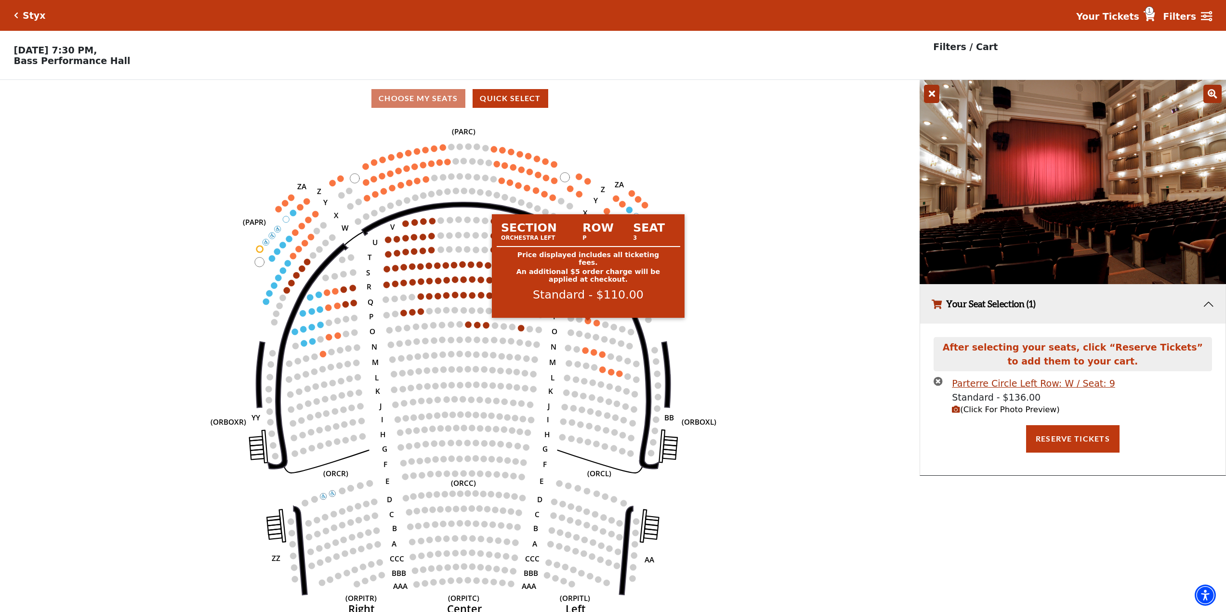
click at [589, 324] on circle at bounding box center [588, 321] width 6 height 6
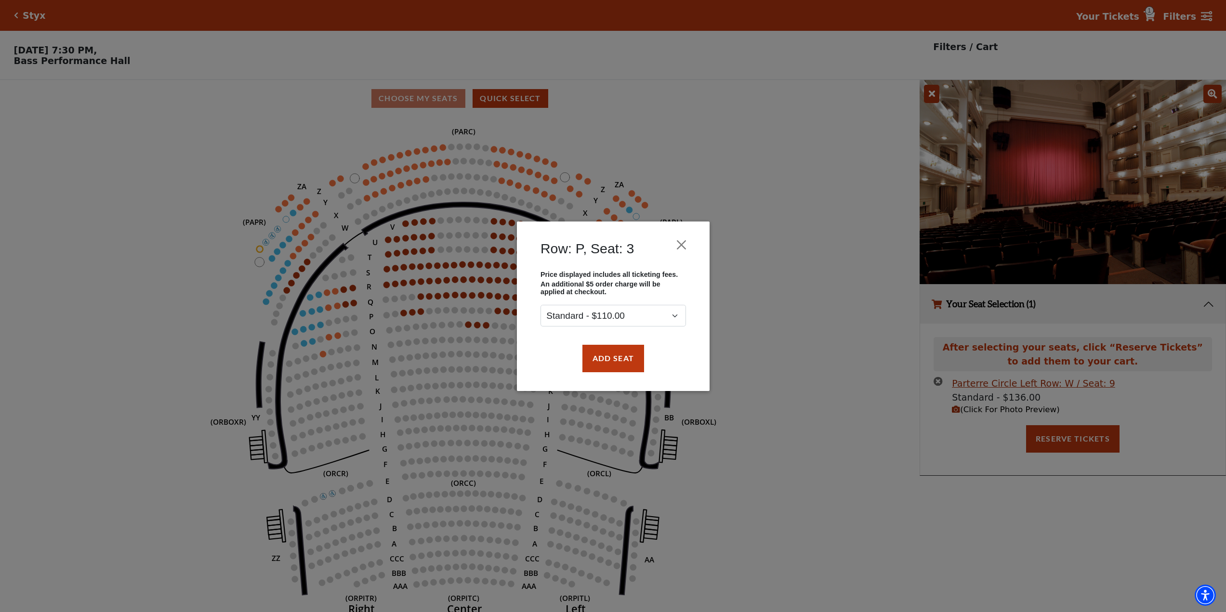
click at [935, 390] on div "Row: P, Seat: 3 Price displayed includes all ticketing fees. An additional $5 o…" at bounding box center [613, 306] width 1226 height 612
click at [939, 385] on div "Row: P, Seat: 3 Price displayed includes all ticketing fees. An additional $5 o…" at bounding box center [613, 306] width 1226 height 612
click at [677, 247] on button "Close" at bounding box center [681, 245] width 18 height 18
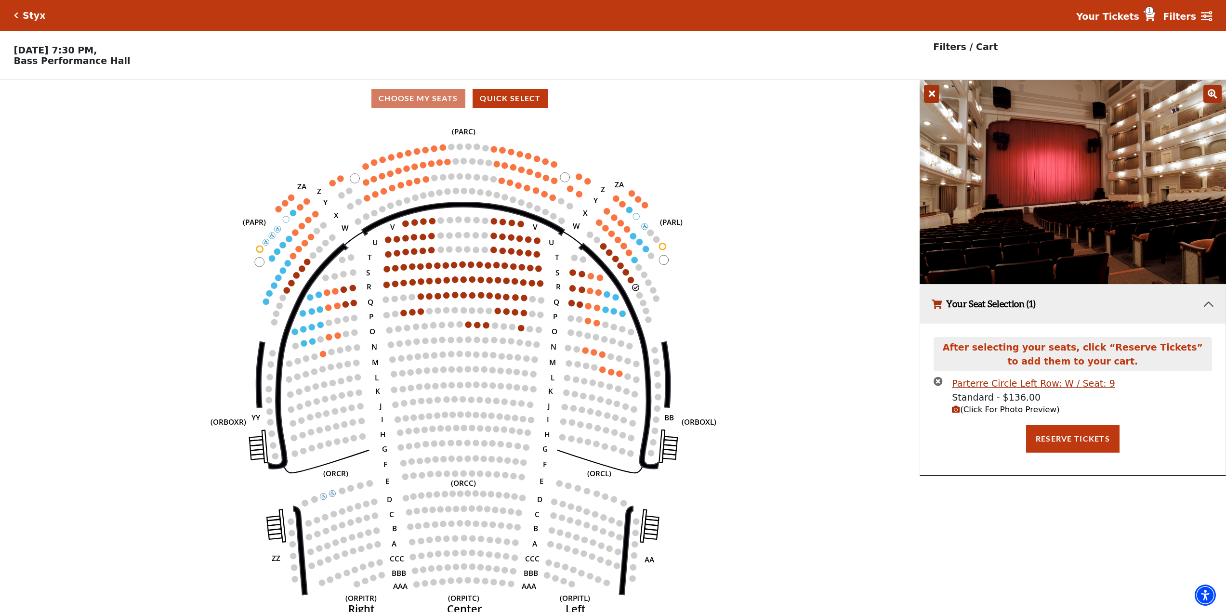
click at [939, 383] on icon "times-circle" at bounding box center [938, 381] width 9 height 9
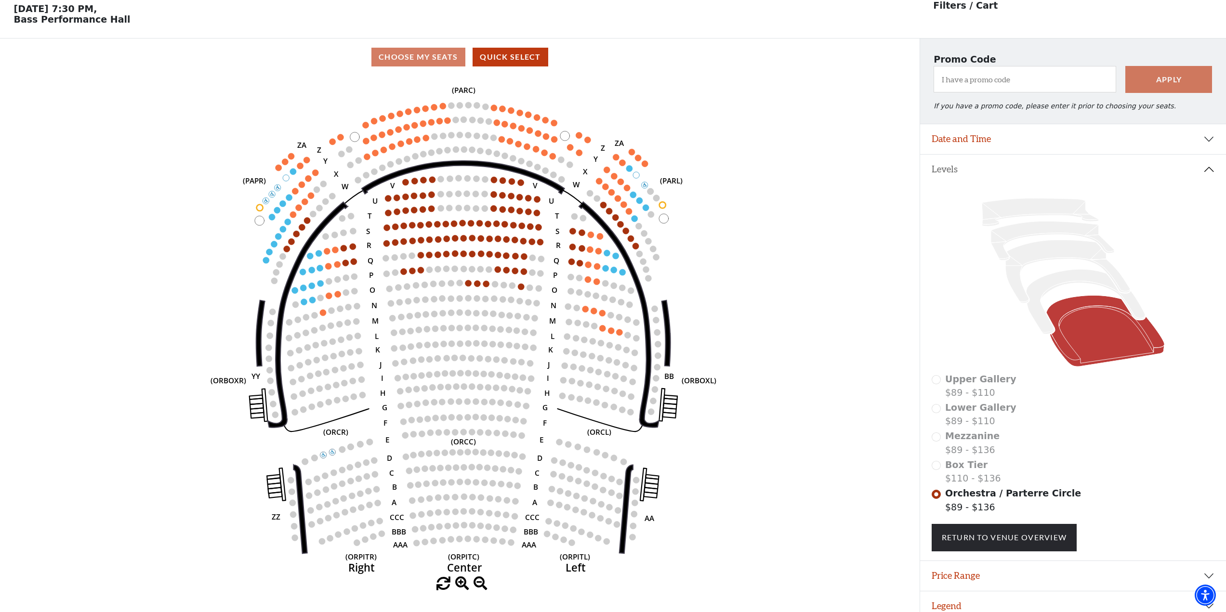
scroll to position [55, 0]
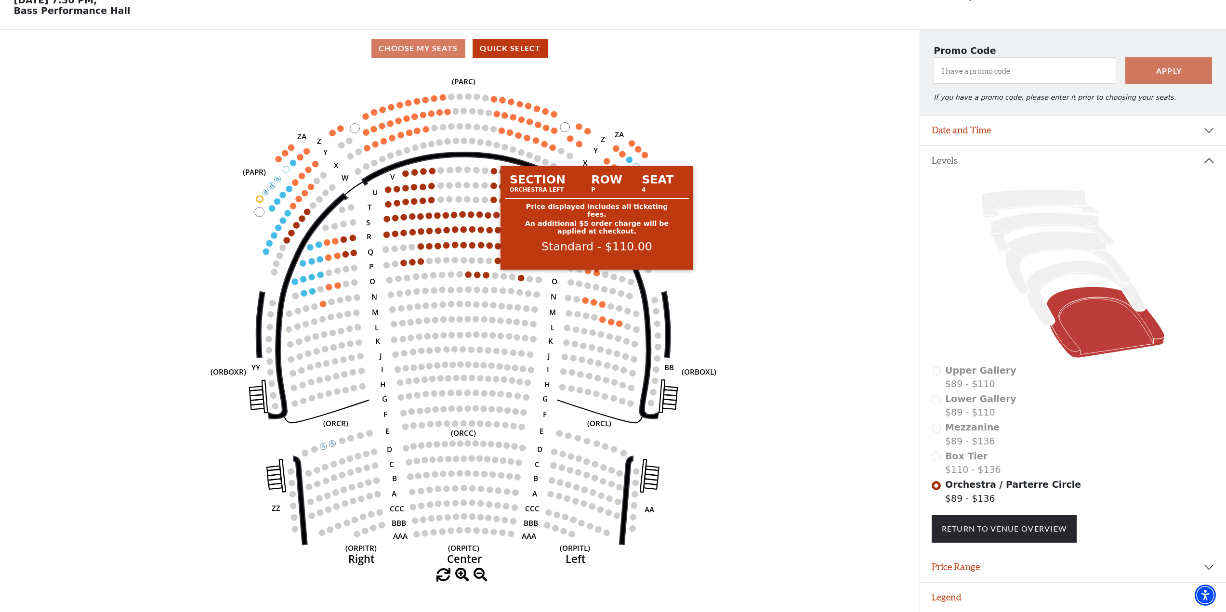
click at [596, 274] on circle at bounding box center [597, 273] width 6 height 6
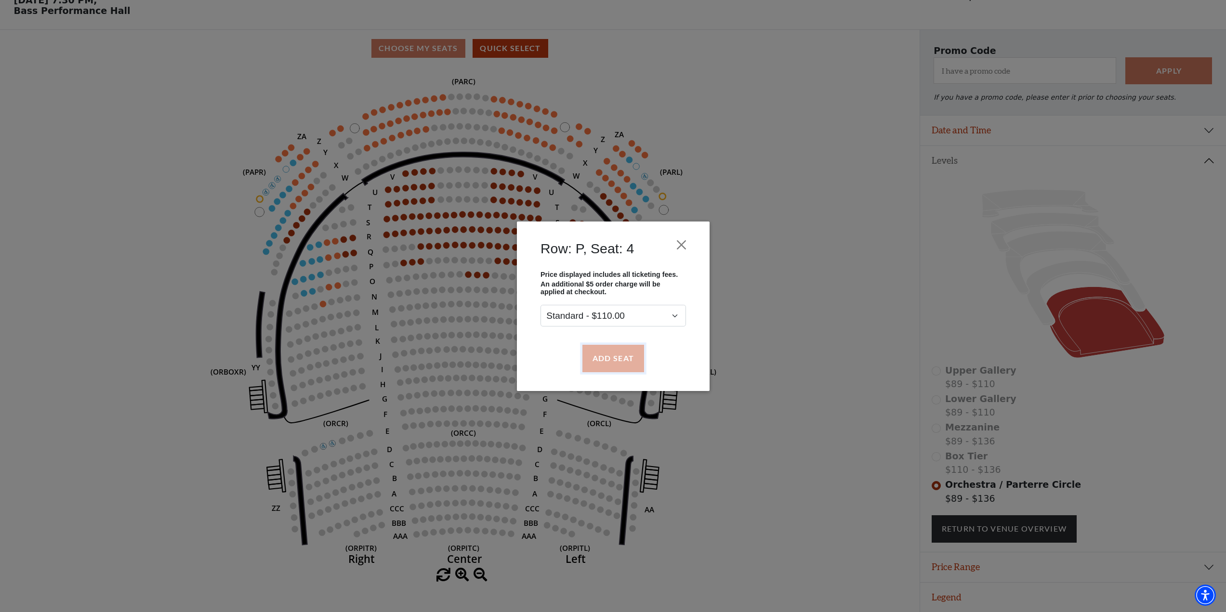
click at [601, 366] on button "Add Seat" at bounding box center [613, 358] width 62 height 27
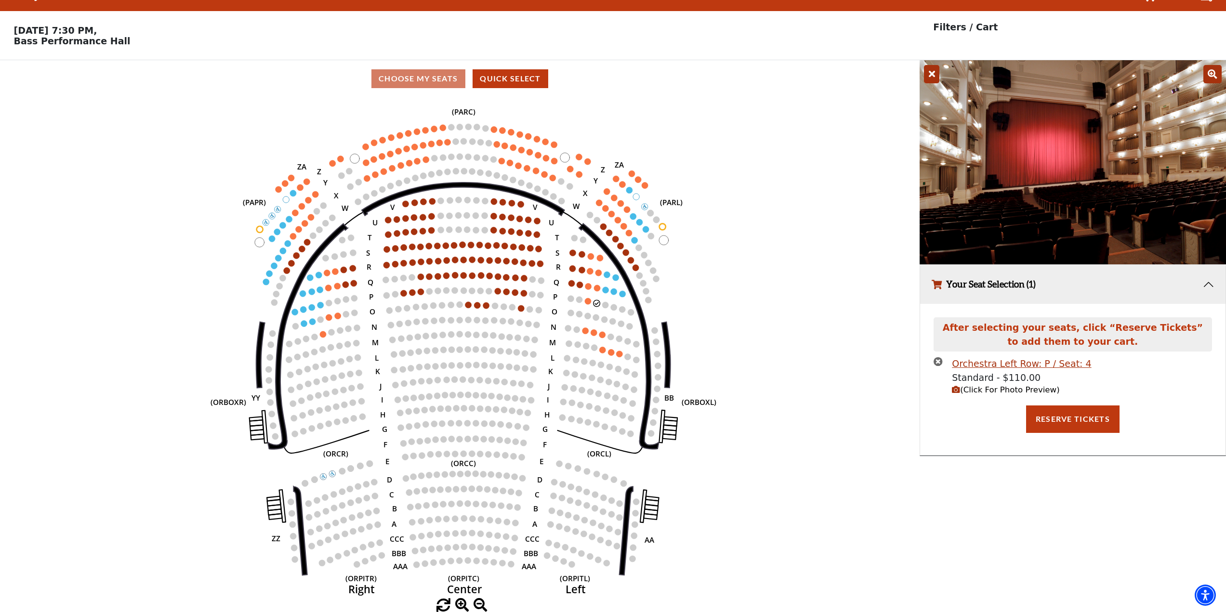
scroll to position [0, 0]
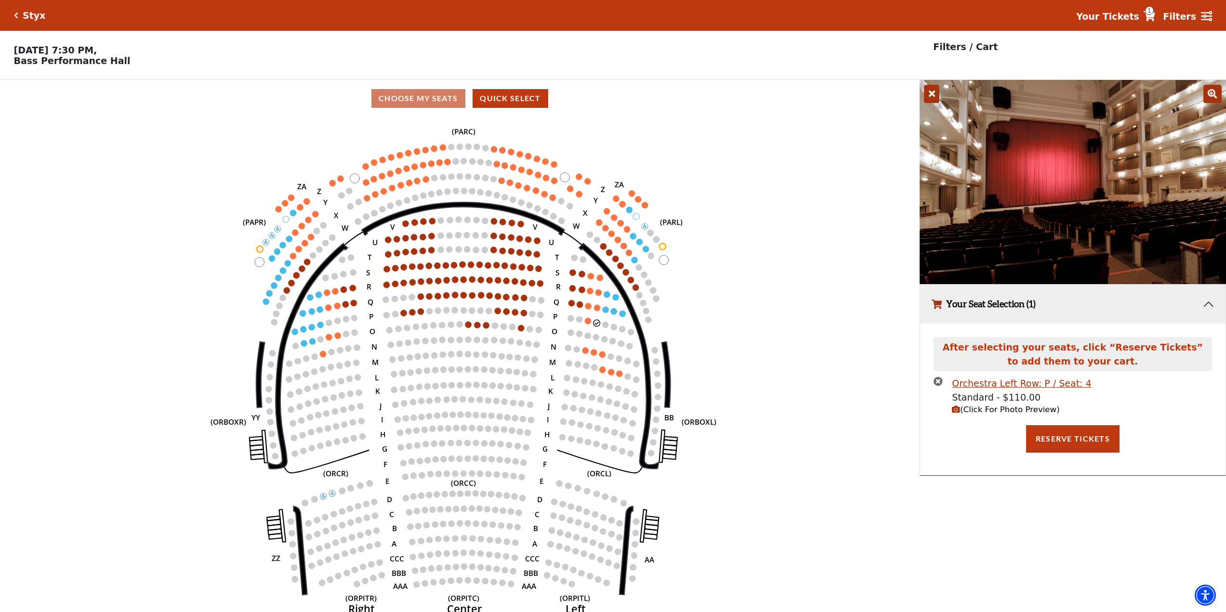
click at [941, 381] on icon "times-circle" at bounding box center [938, 381] width 9 height 9
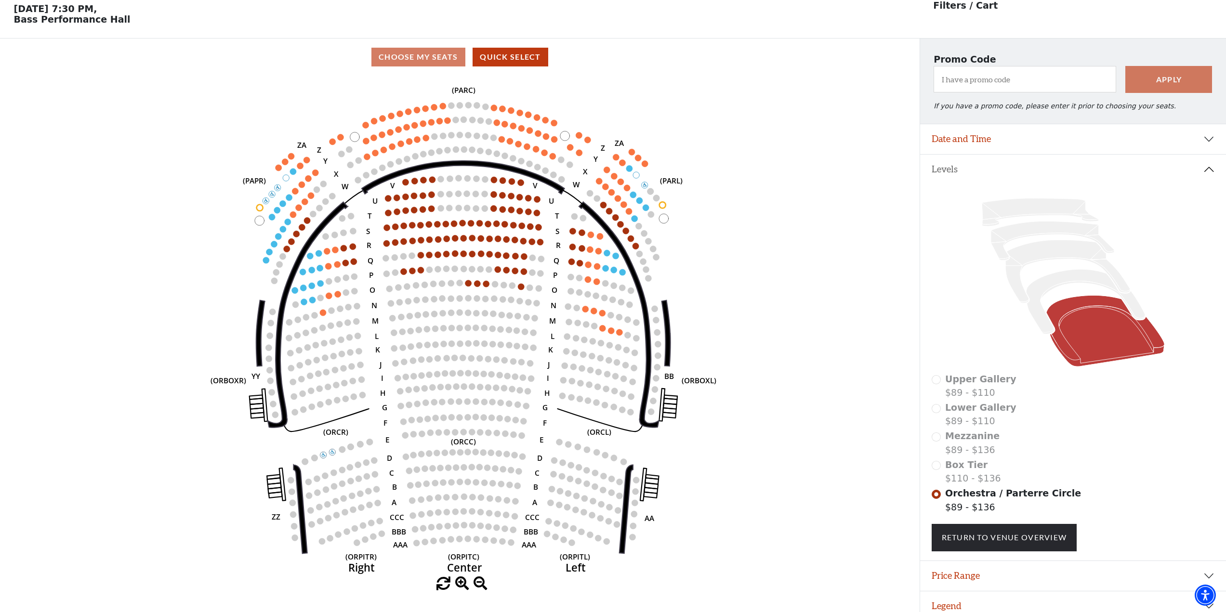
scroll to position [55, 0]
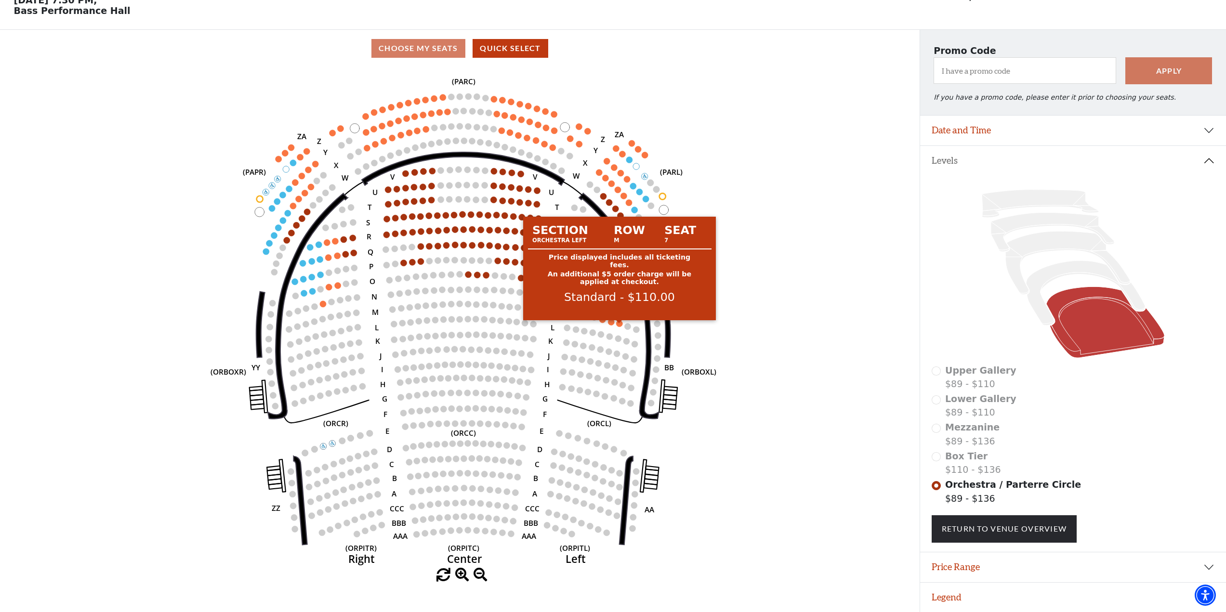
click at [619, 324] on circle at bounding box center [620, 323] width 6 height 6
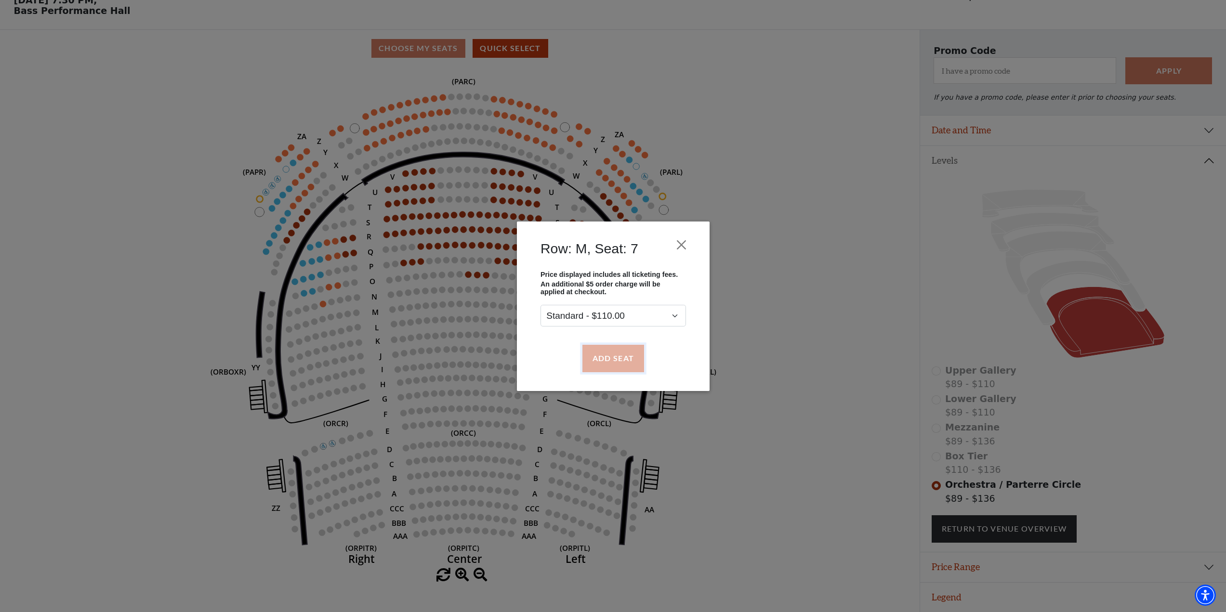
click at [615, 353] on button "Add Seat" at bounding box center [613, 358] width 62 height 27
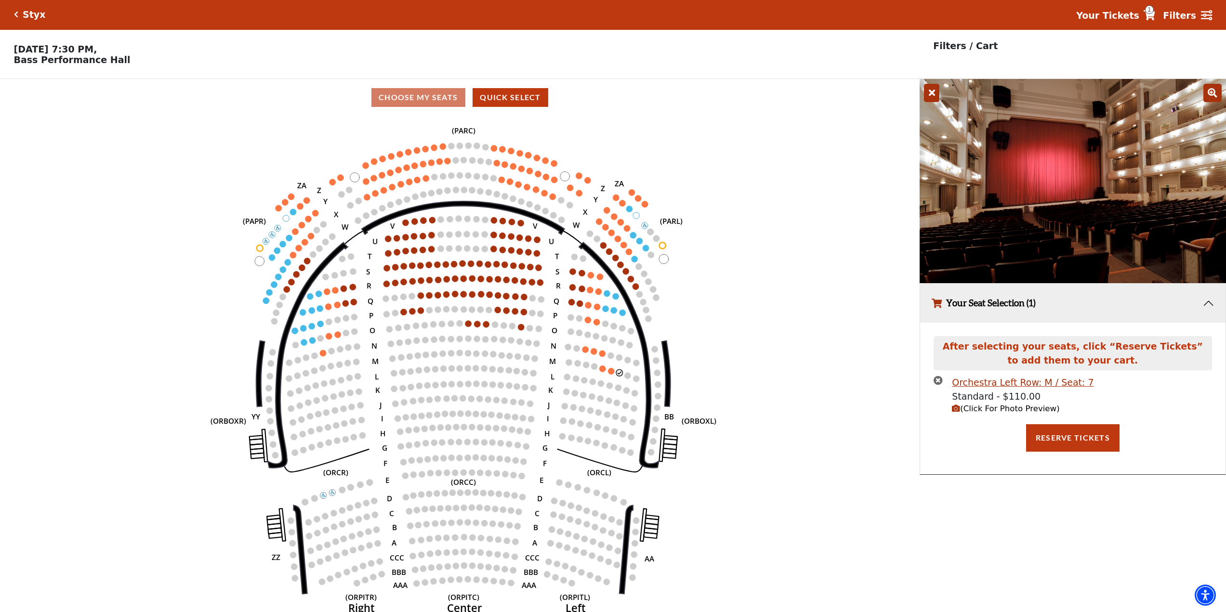
scroll to position [0, 0]
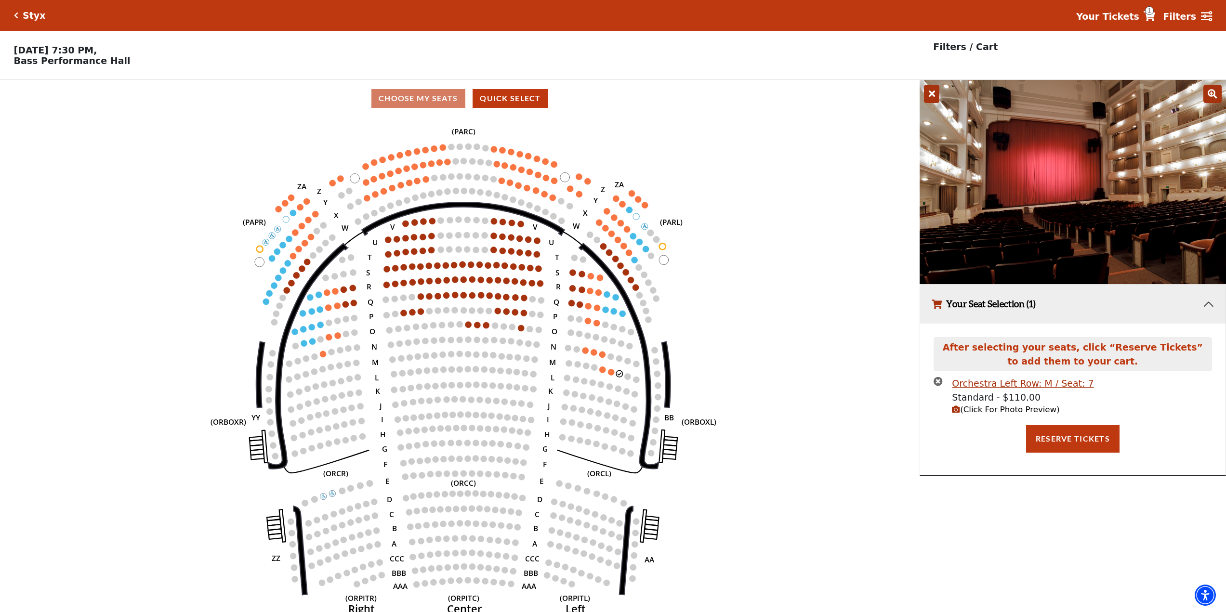
click at [615, 377] on icon "Left (ORPITL) Right (ORPITR) Center (ORPITC) ZZ AA YY BB ZA ZA (ORCL) (ORCR) (O…" at bounding box center [460, 367] width 828 height 501
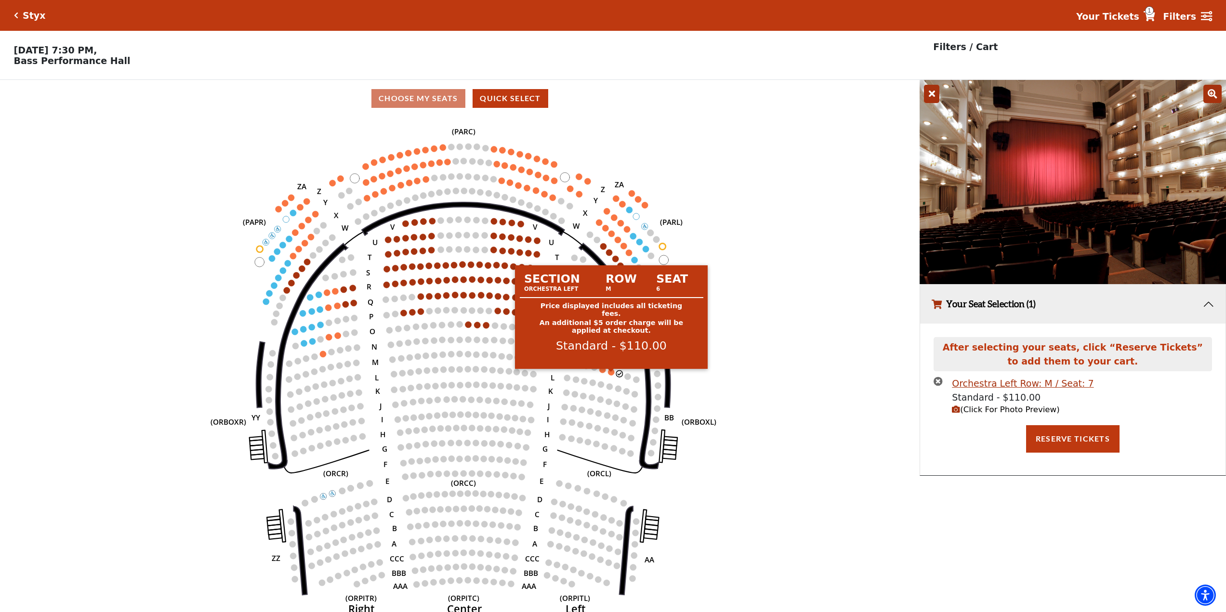
click at [613, 375] on circle at bounding box center [611, 372] width 6 height 6
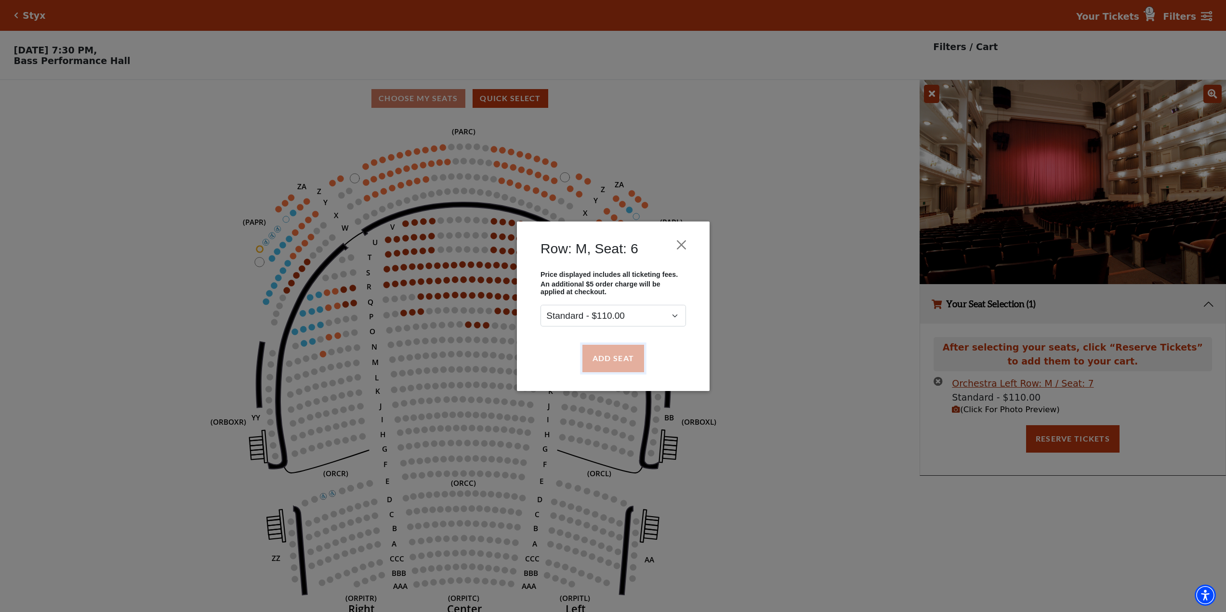
click at [617, 363] on button "Add Seat" at bounding box center [613, 358] width 62 height 27
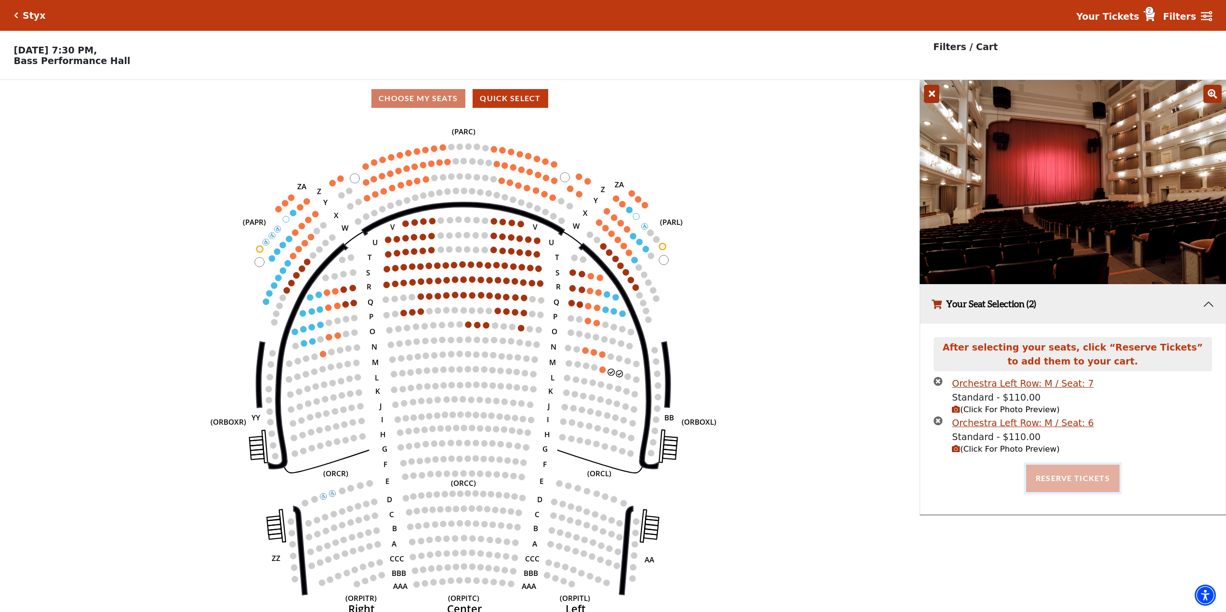
click at [1093, 480] on button "Reserve Tickets" at bounding box center [1072, 478] width 93 height 27
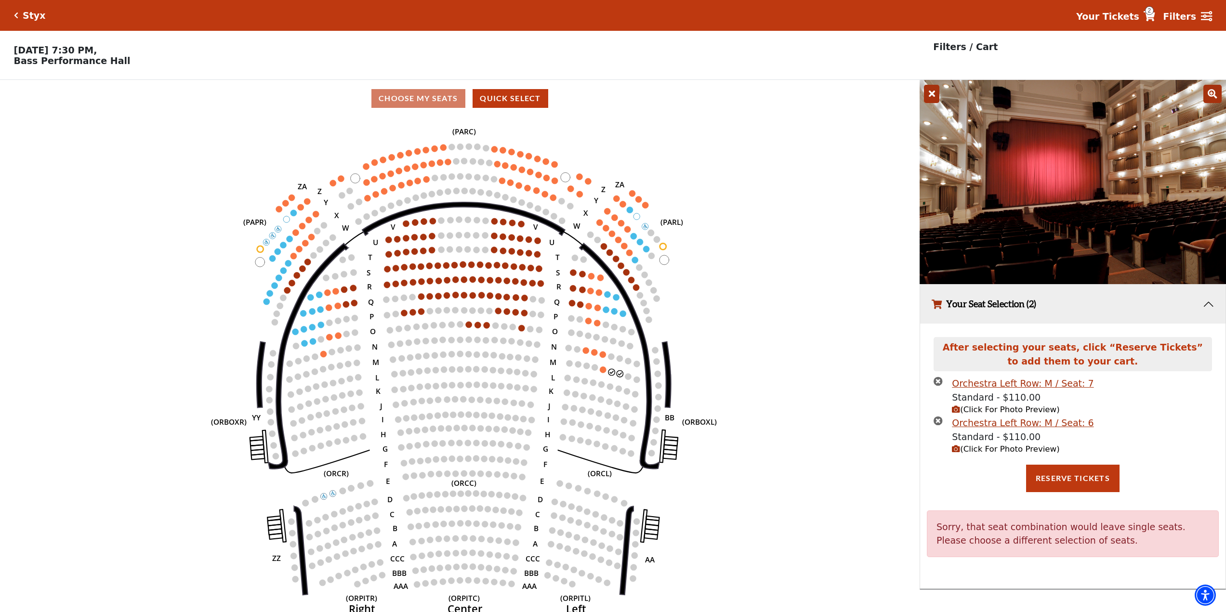
click at [297, 140] on icon "Left (ORPITL) Right (ORPITR) Center (ORPITC) ZZ AA YY BB ZA ZA (ORCL) (ORCR) (O…" at bounding box center [460, 367] width 828 height 501
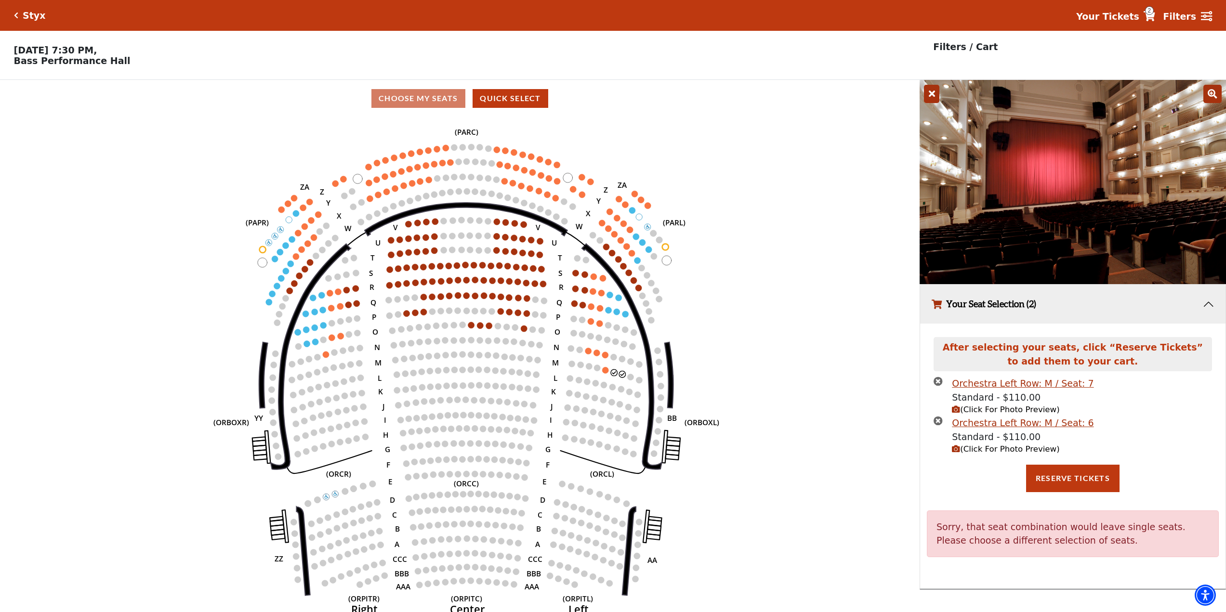
drag, startPoint x: 434, startPoint y: 105, endPoint x: 425, endPoint y: 121, distance: 18.1
click at [436, 114] on div "Choose My Seats Quick Select" at bounding box center [460, 98] width 920 height 37
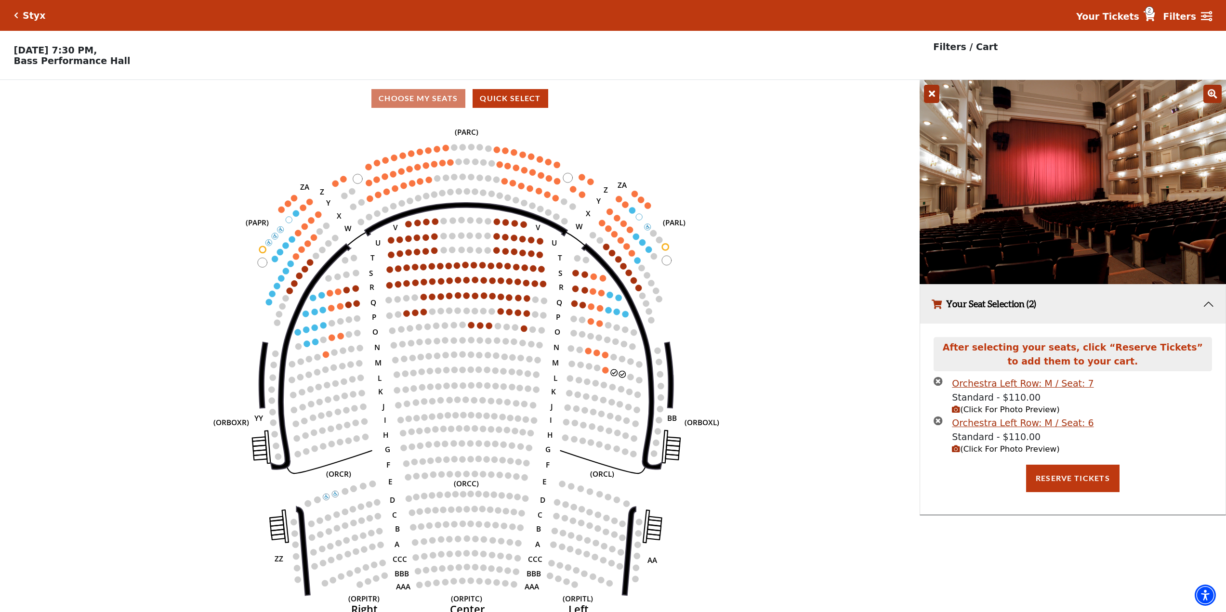
click at [11, 17] on div "Styx Your Tickets 2 Filters" at bounding box center [613, 15] width 1226 height 31
click at [20, 16] on div "Styx" at bounding box center [31, 15] width 27 height 11
